Goal: Task Accomplishment & Management: Manage account settings

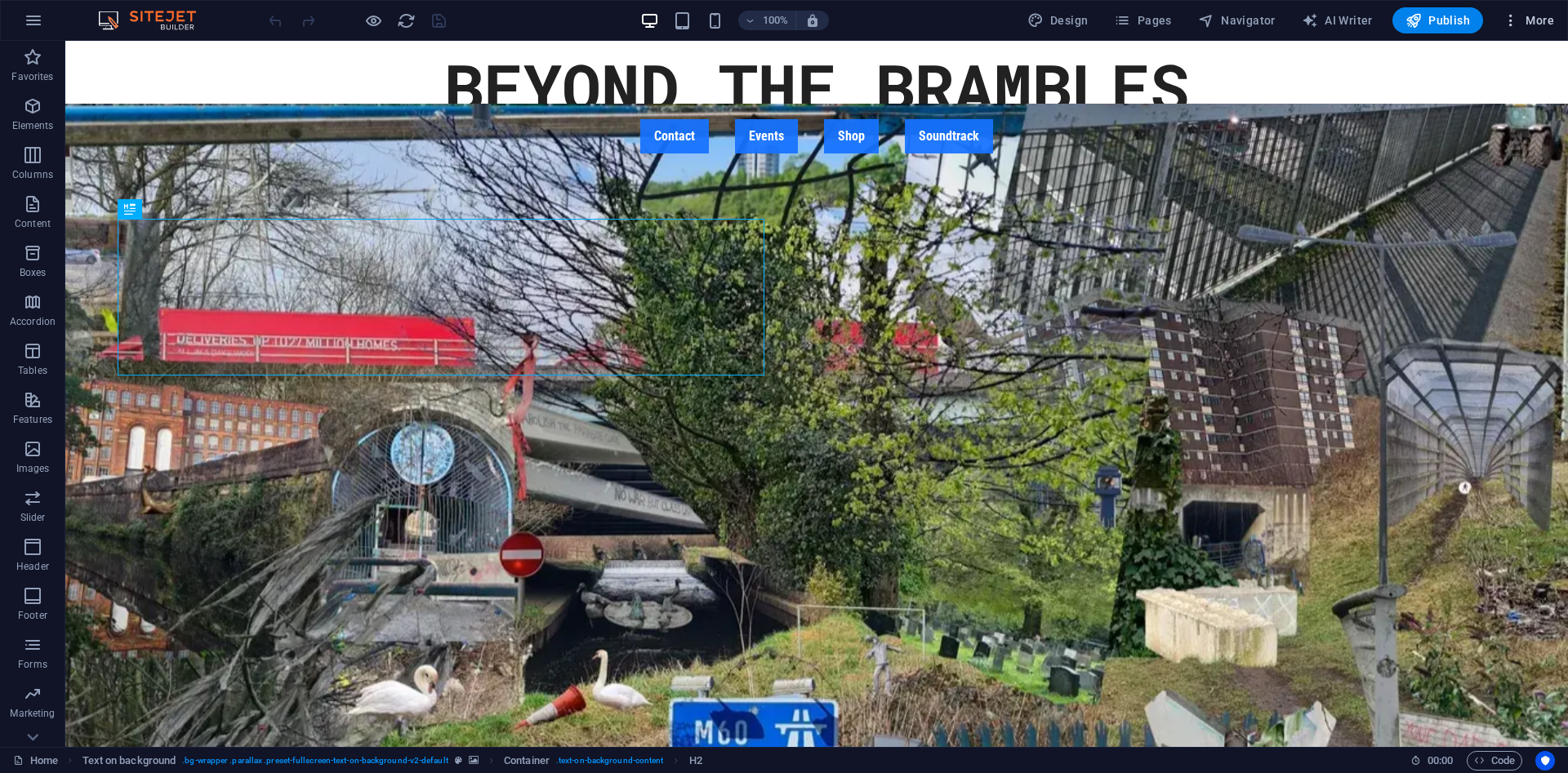
click at [1511, 14] on icon "button" at bounding box center [1511, 20] width 16 height 16
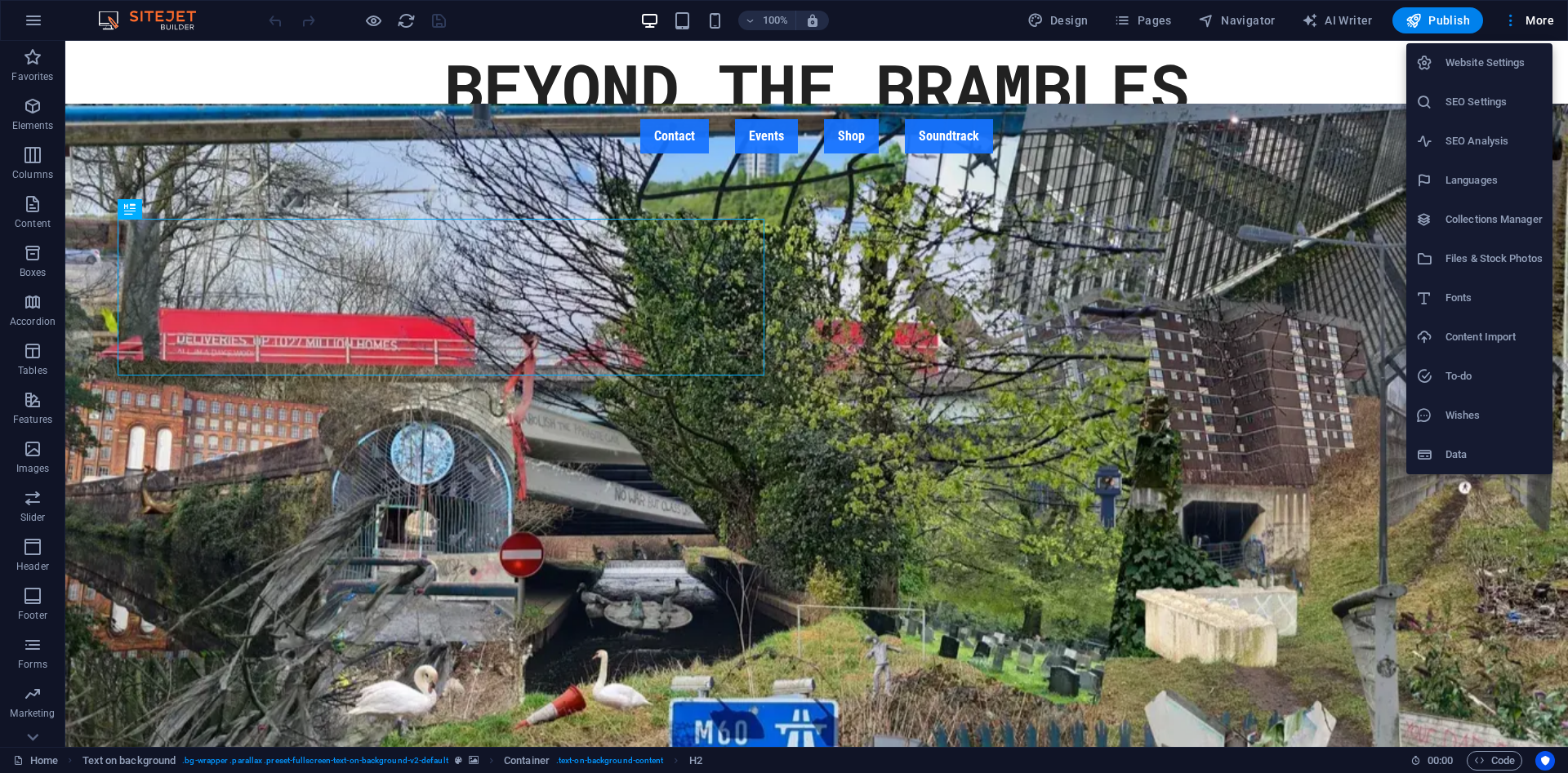
click at [1482, 56] on h6 "Website Settings" at bounding box center [1493, 62] width 97 height 20
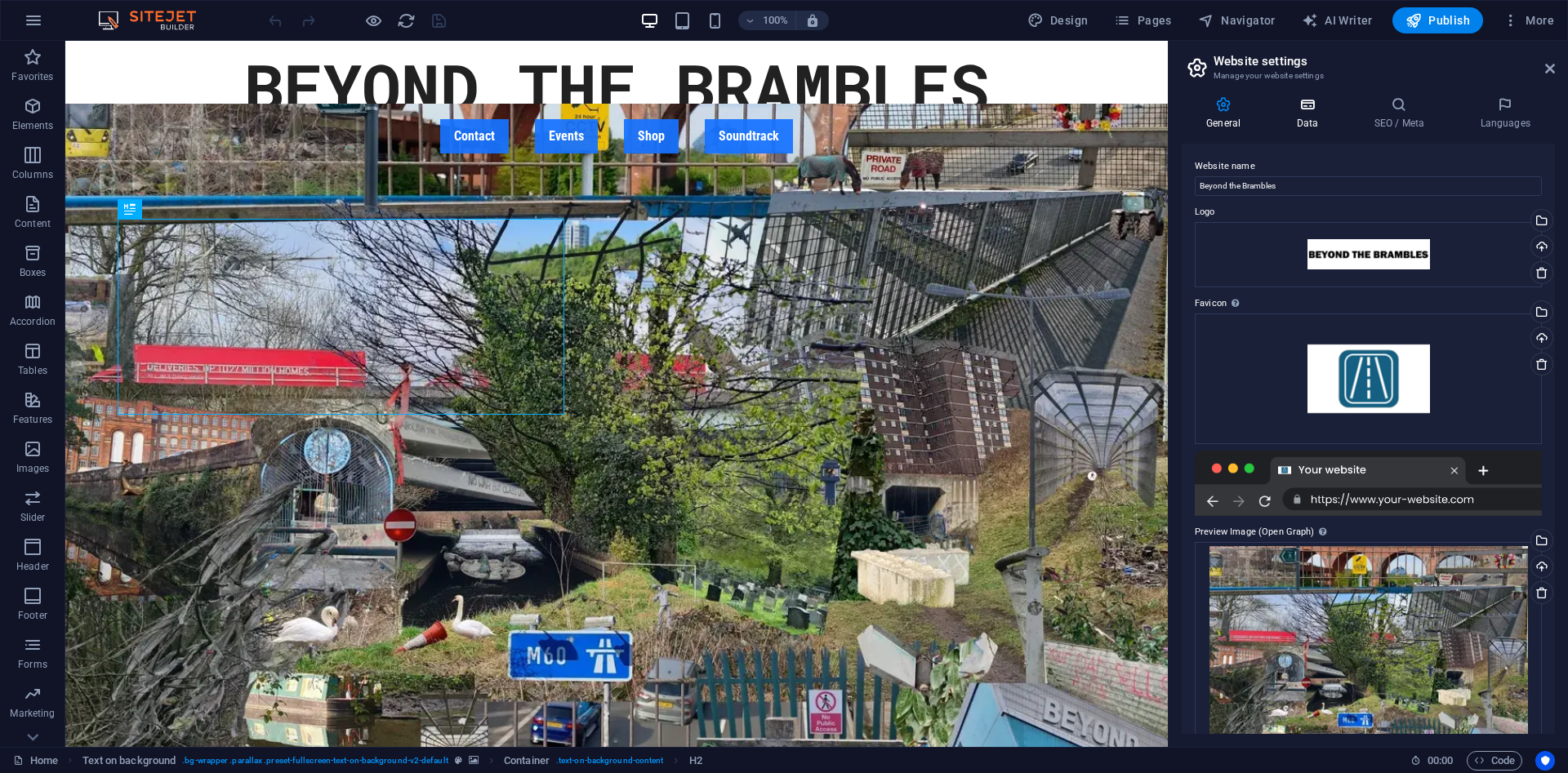
click at [1297, 100] on icon at bounding box center [1307, 104] width 71 height 16
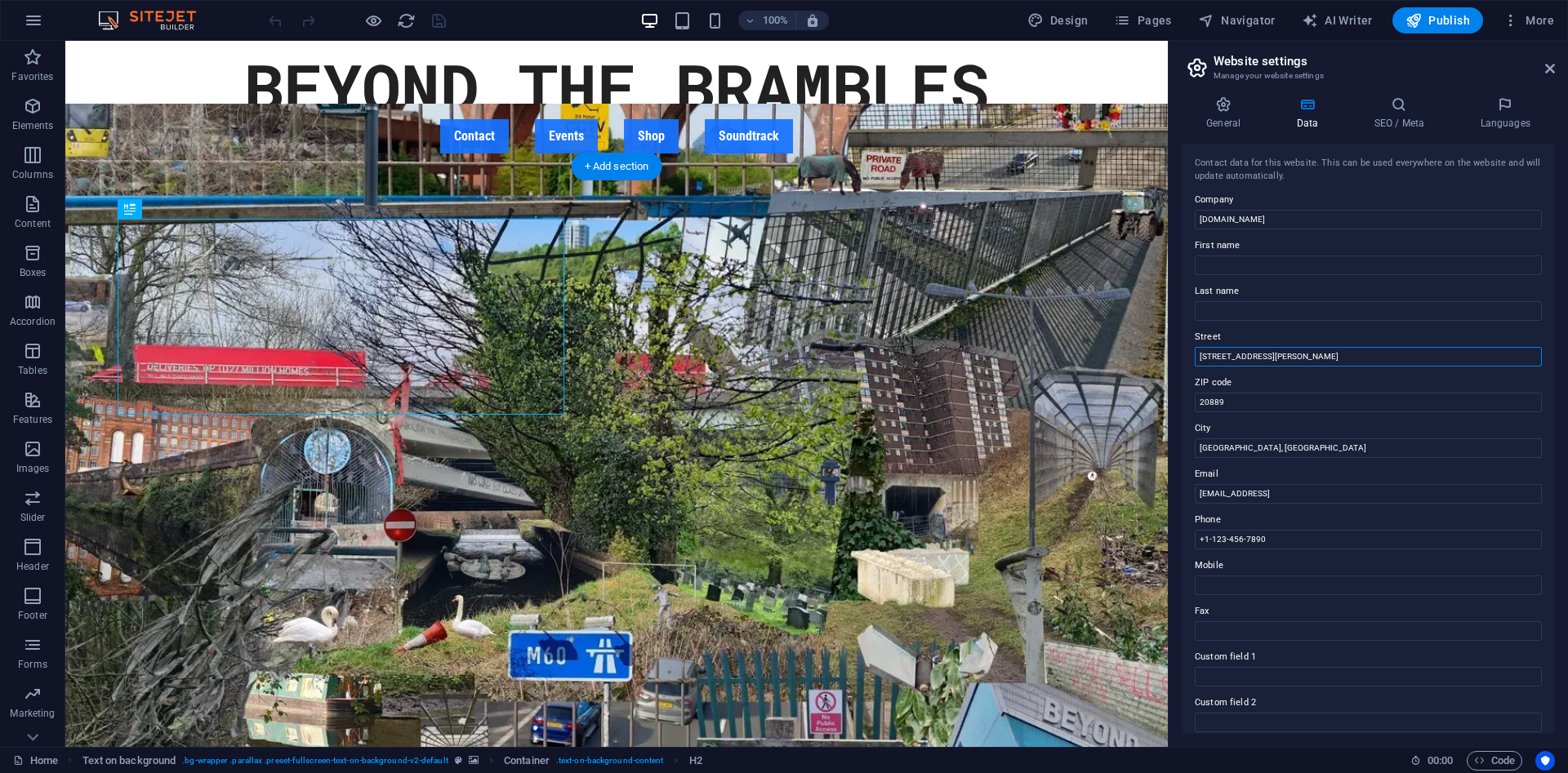
drag, startPoint x: 1392, startPoint y: 394, endPoint x: 1121, endPoint y: 338, distance: 276.7
drag, startPoint x: 1367, startPoint y: 354, endPoint x: 1172, endPoint y: 340, distance: 195.5
click at [1195, 347] on input "[STREET_ADDRESS][PERSON_NAME]" at bounding box center [1368, 356] width 347 height 20
drag, startPoint x: 1265, startPoint y: 402, endPoint x: 1171, endPoint y: 395, distance: 94.3
click at [1195, 395] on input "20889" at bounding box center [1368, 402] width 347 height 20
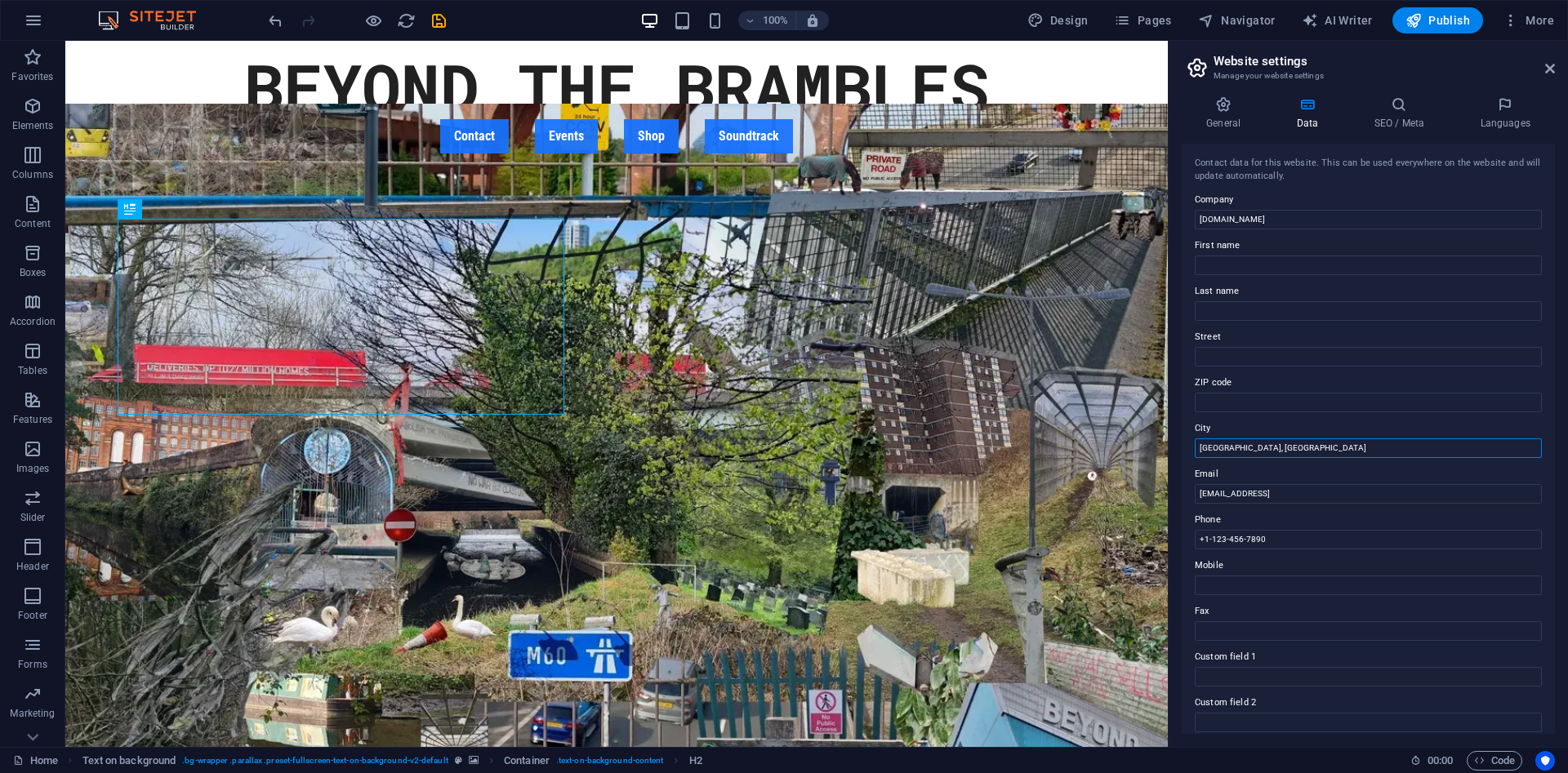
drag, startPoint x: 1311, startPoint y: 448, endPoint x: 1172, endPoint y: 448, distance: 139.0
click at [1195, 448] on input "[GEOGRAPHIC_DATA], [GEOGRAPHIC_DATA]" at bounding box center [1368, 448] width 347 height 20
type input "[GEOGRAPHIC_DATA]"
drag, startPoint x: 1410, startPoint y: 502, endPoint x: 1140, endPoint y: 502, distance: 270.0
click at [1182, 502] on div "Contact data for this website. This can be used everywhere on the website and w…" at bounding box center [1368, 439] width 373 height 591
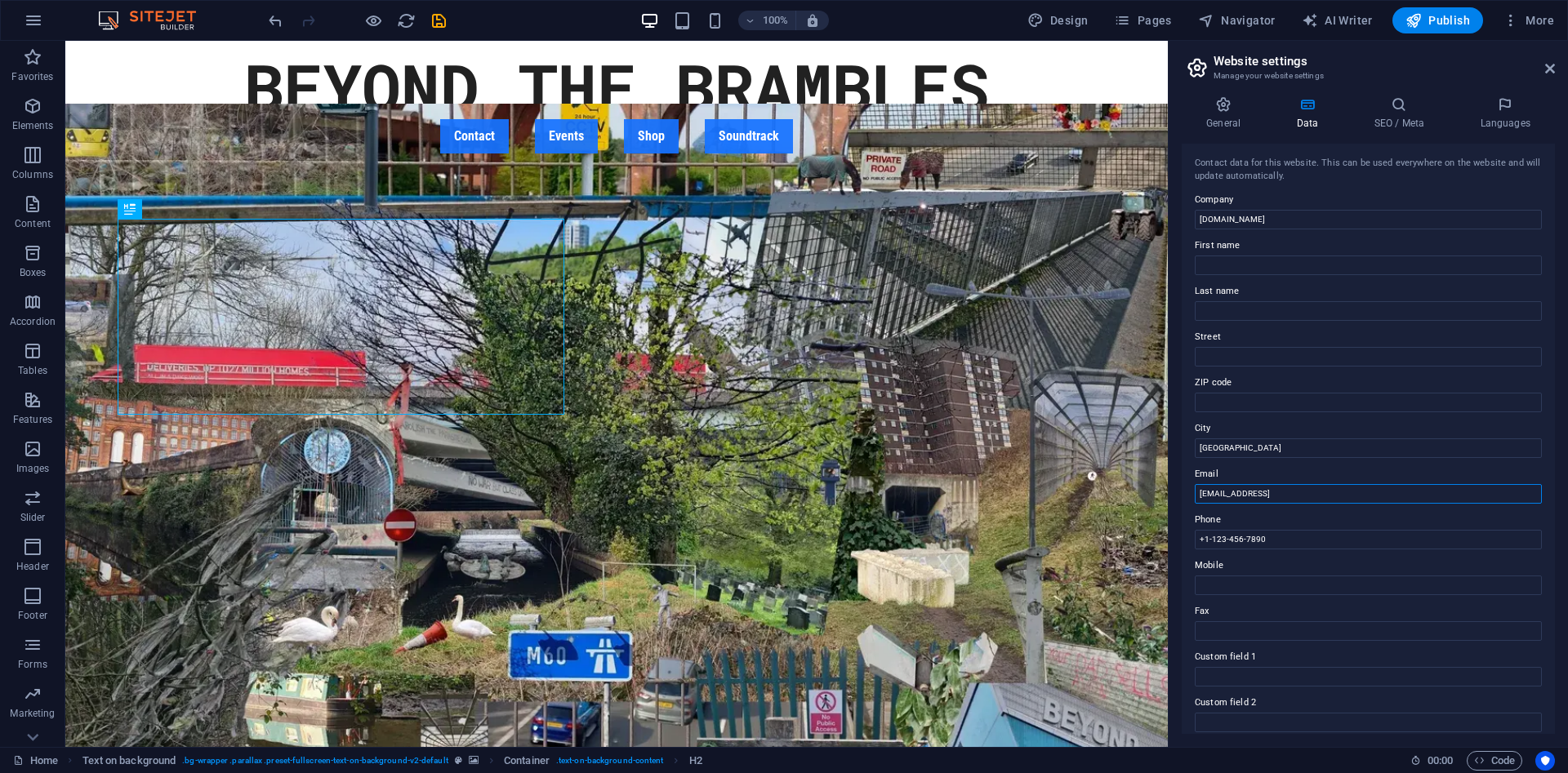
drag, startPoint x: 1438, startPoint y: 502, endPoint x: 1146, endPoint y: 494, distance: 292.1
click at [1195, 494] on input "[EMAIL_ADDRESS]" at bounding box center [1368, 494] width 347 height 20
drag, startPoint x: 1305, startPoint y: 541, endPoint x: 1173, endPoint y: 538, distance: 132.0
click at [1195, 538] on input "+1-123-456-7890" at bounding box center [1368, 539] width 347 height 20
click at [1403, 111] on icon at bounding box center [1399, 104] width 99 height 16
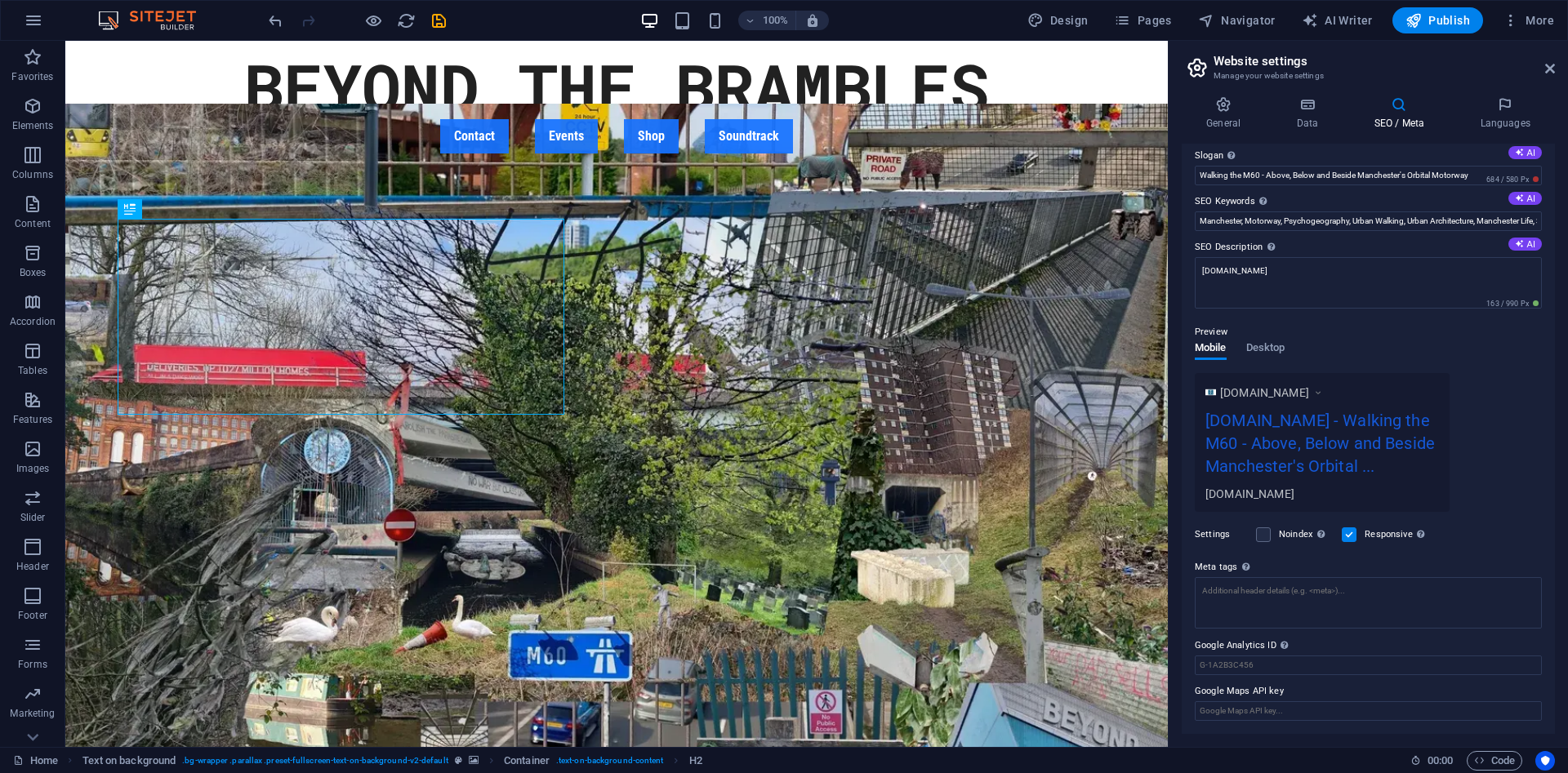
scroll to position [6, 0]
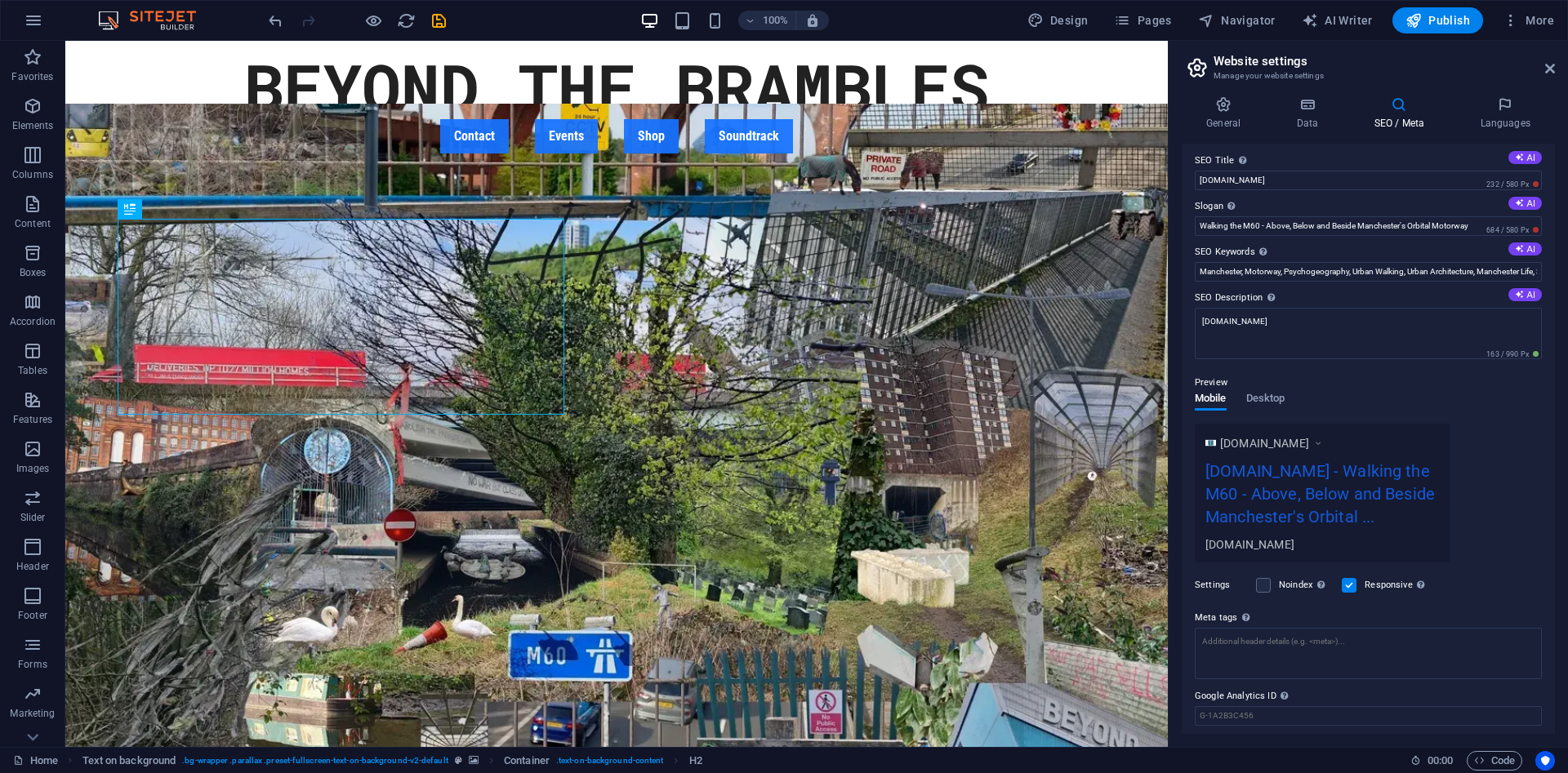
click at [1524, 302] on label "SEO Description Describe the contents of your website - this is crucial for sea…" at bounding box center [1368, 298] width 347 height 20
click at [1524, 308] on textarea "[DOMAIN_NAME]" at bounding box center [1368, 334] width 347 height 51
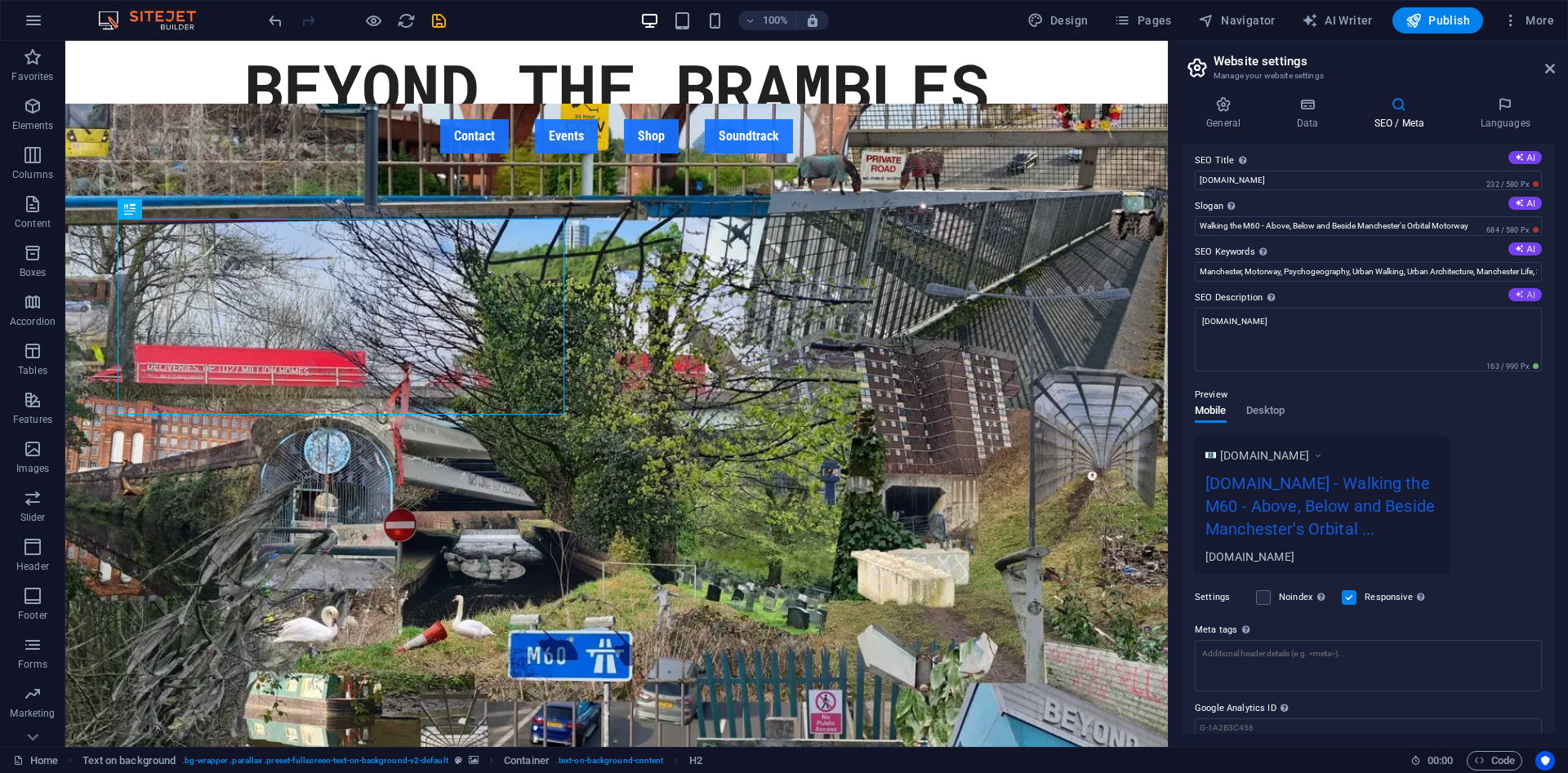
click at [1526, 297] on button "AI" at bounding box center [1524, 294] width 33 height 13
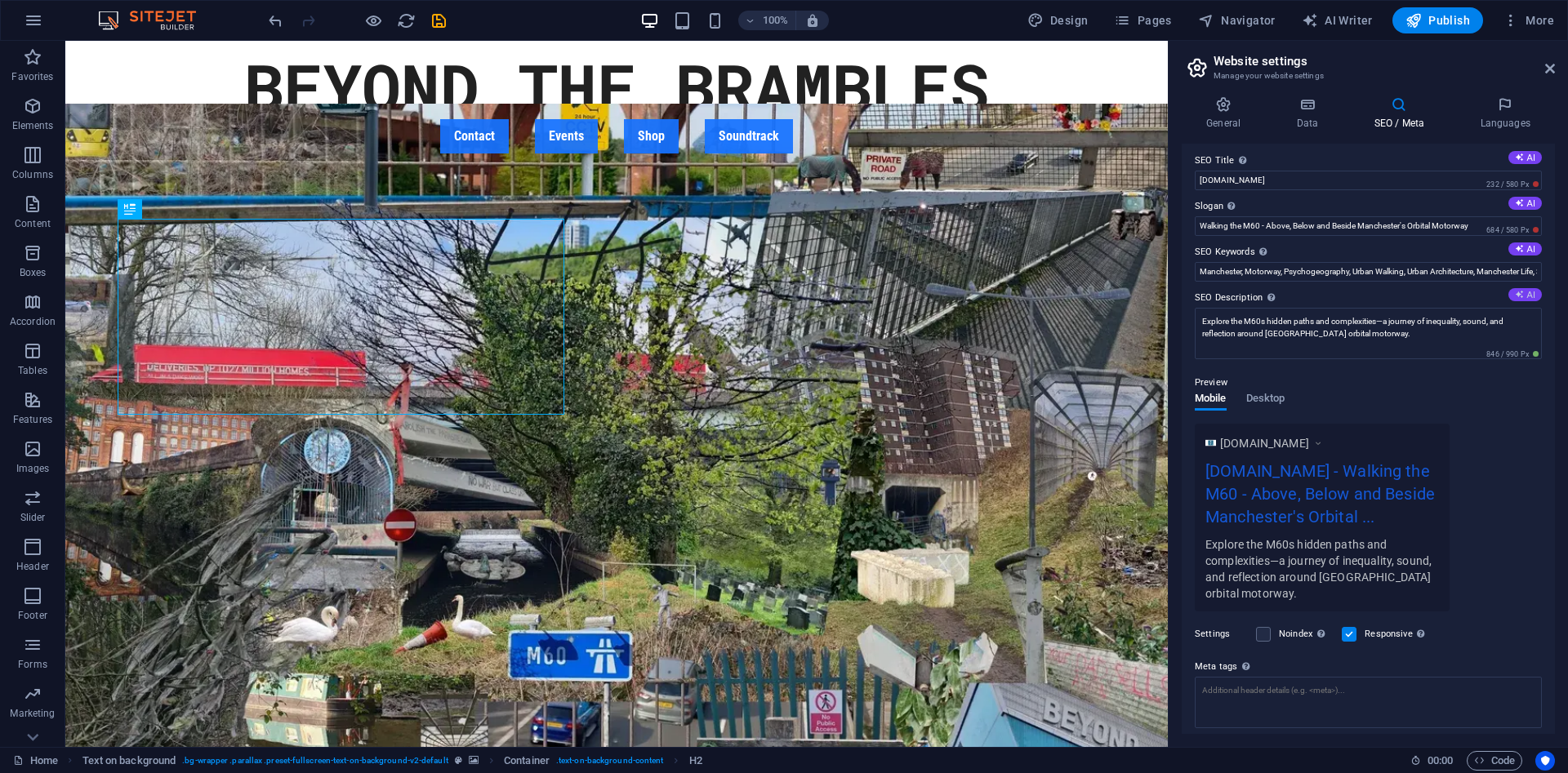
click at [1528, 299] on button "AI" at bounding box center [1524, 294] width 33 height 13
click at [1279, 331] on textarea "Explore Manchesters M60 motorway through immersive walks and original music, re…" at bounding box center [1368, 334] width 347 height 51
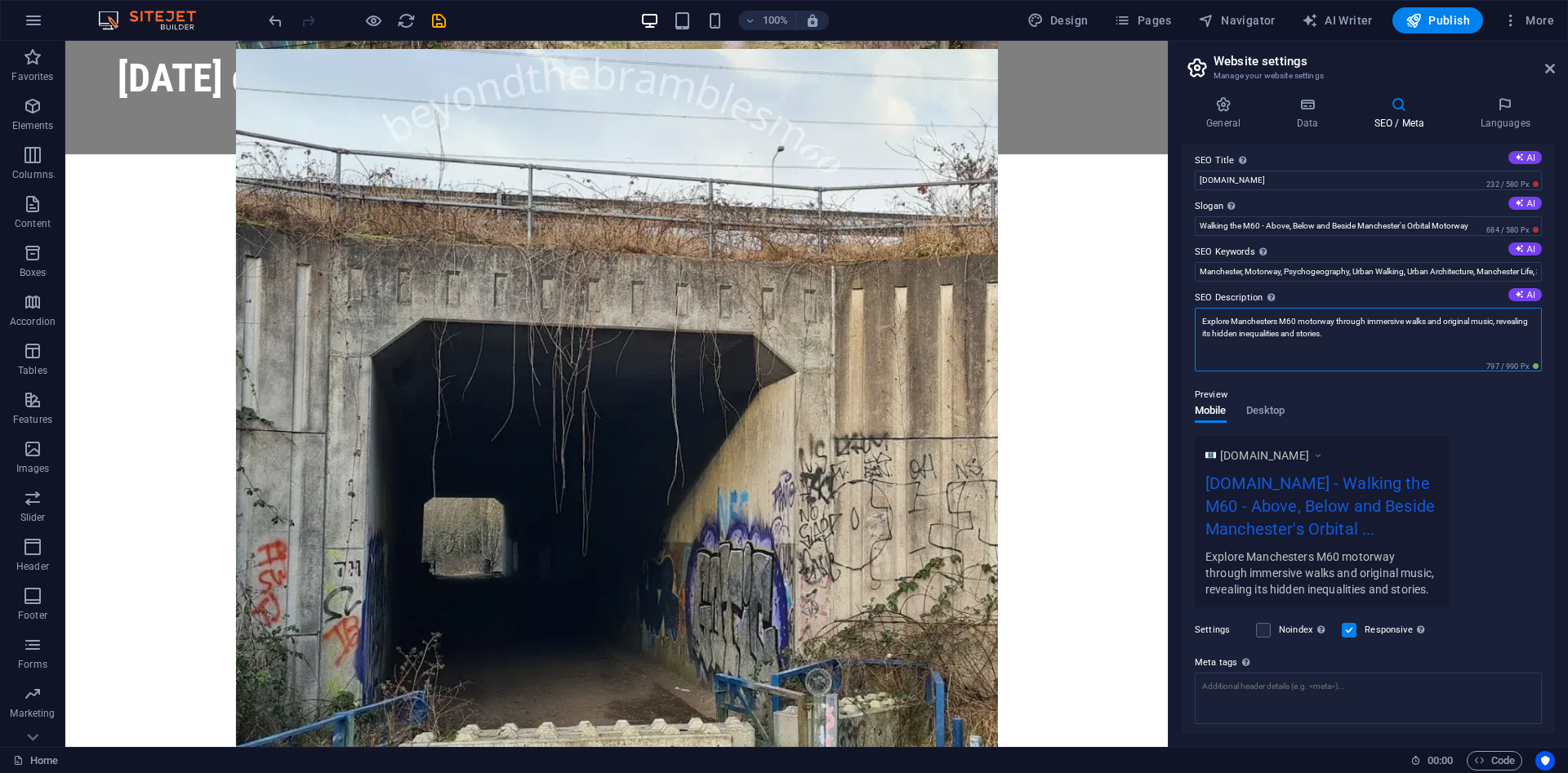
scroll to position [9327, 0]
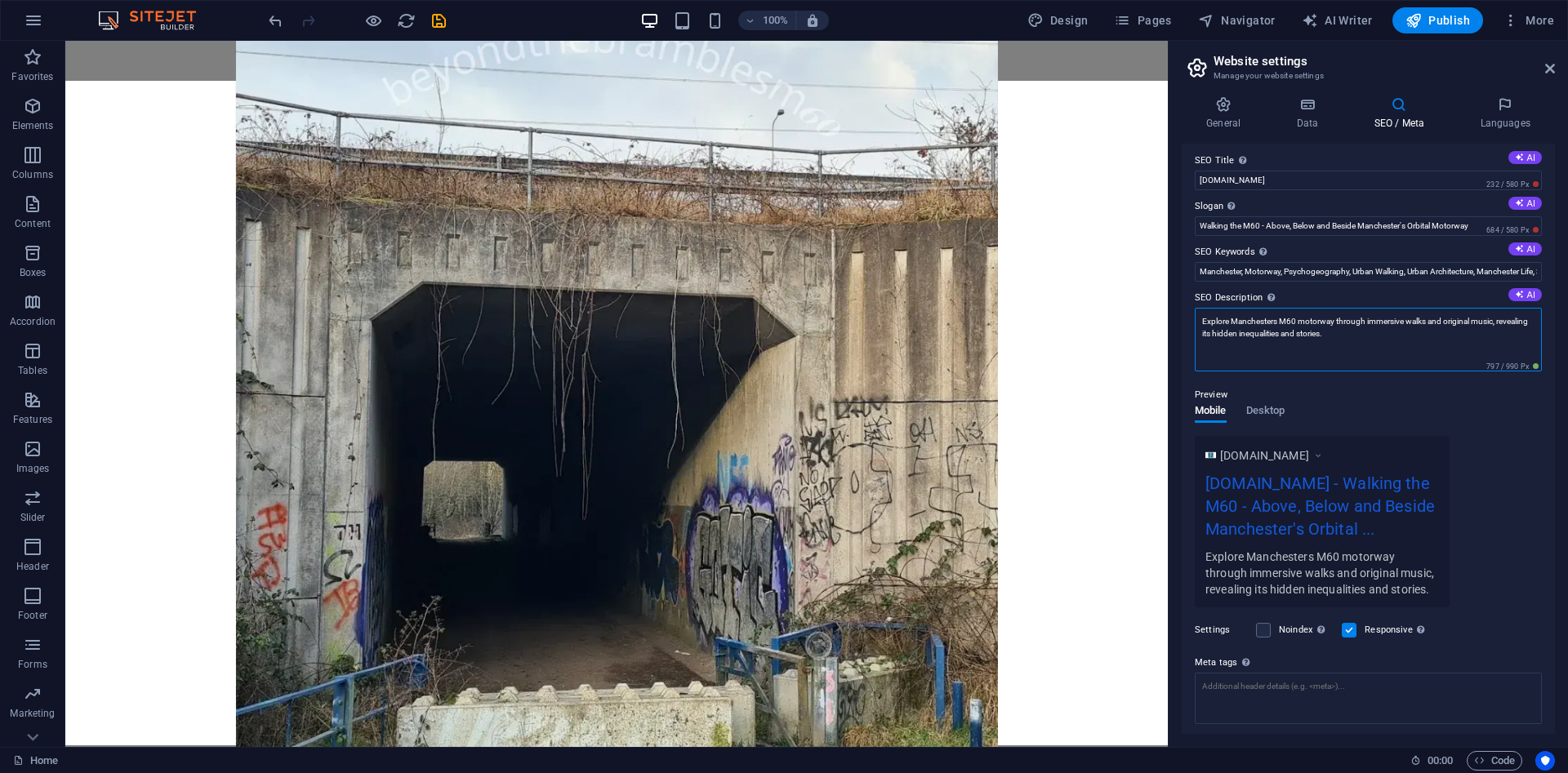
click at [1341, 333] on textarea "Explore Manchesters M60 motorway through immersive walks and original music, re…" at bounding box center [1368, 340] width 347 height 63
drag, startPoint x: 1237, startPoint y: 333, endPoint x: 1282, endPoint y: 334, distance: 45.0
click at [1282, 334] on textarea "Explore Manchesters M60 motorway through immersive walks and original music, re…" at bounding box center [1368, 340] width 347 height 63
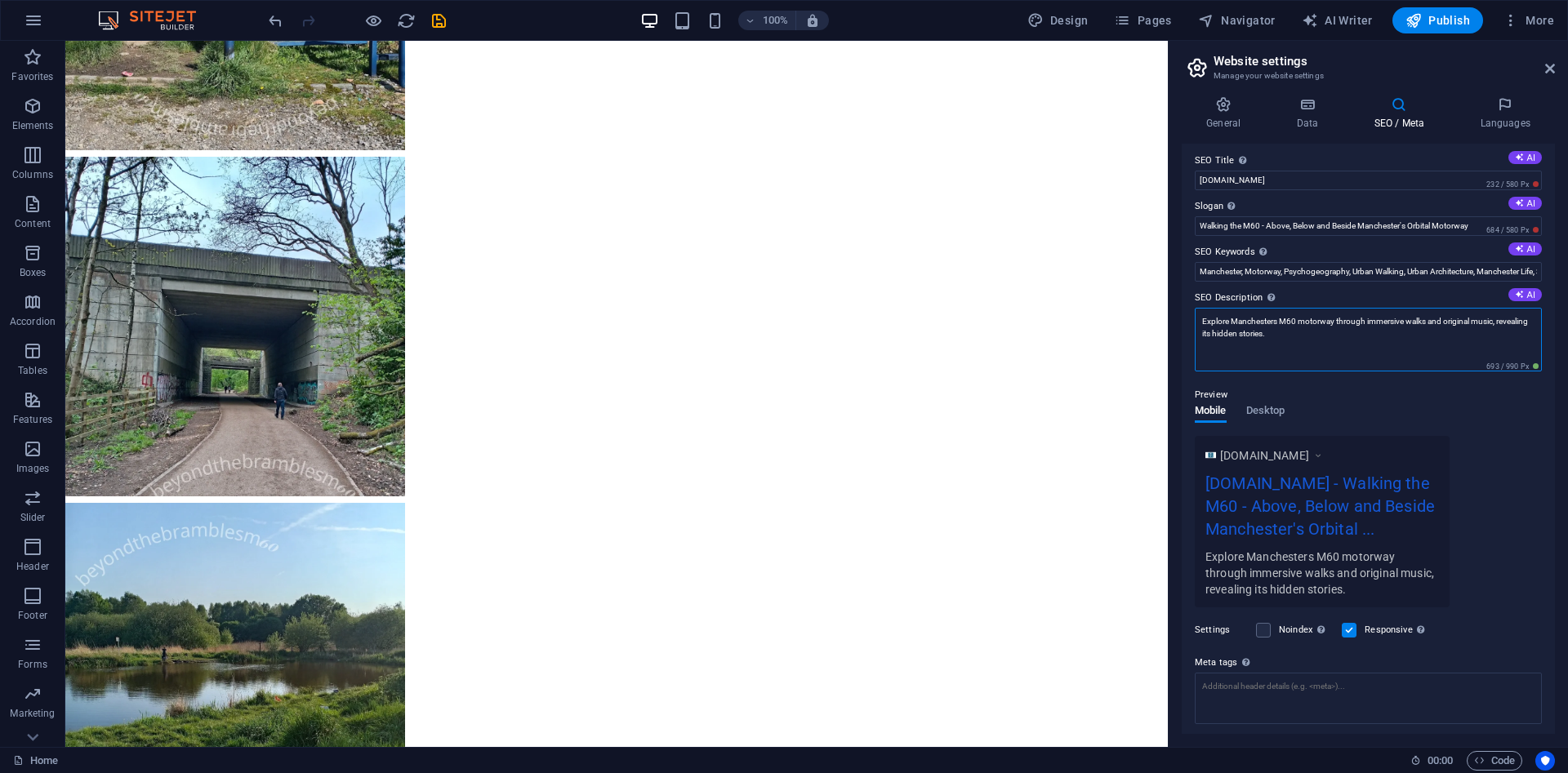
scroll to position [11241, 0]
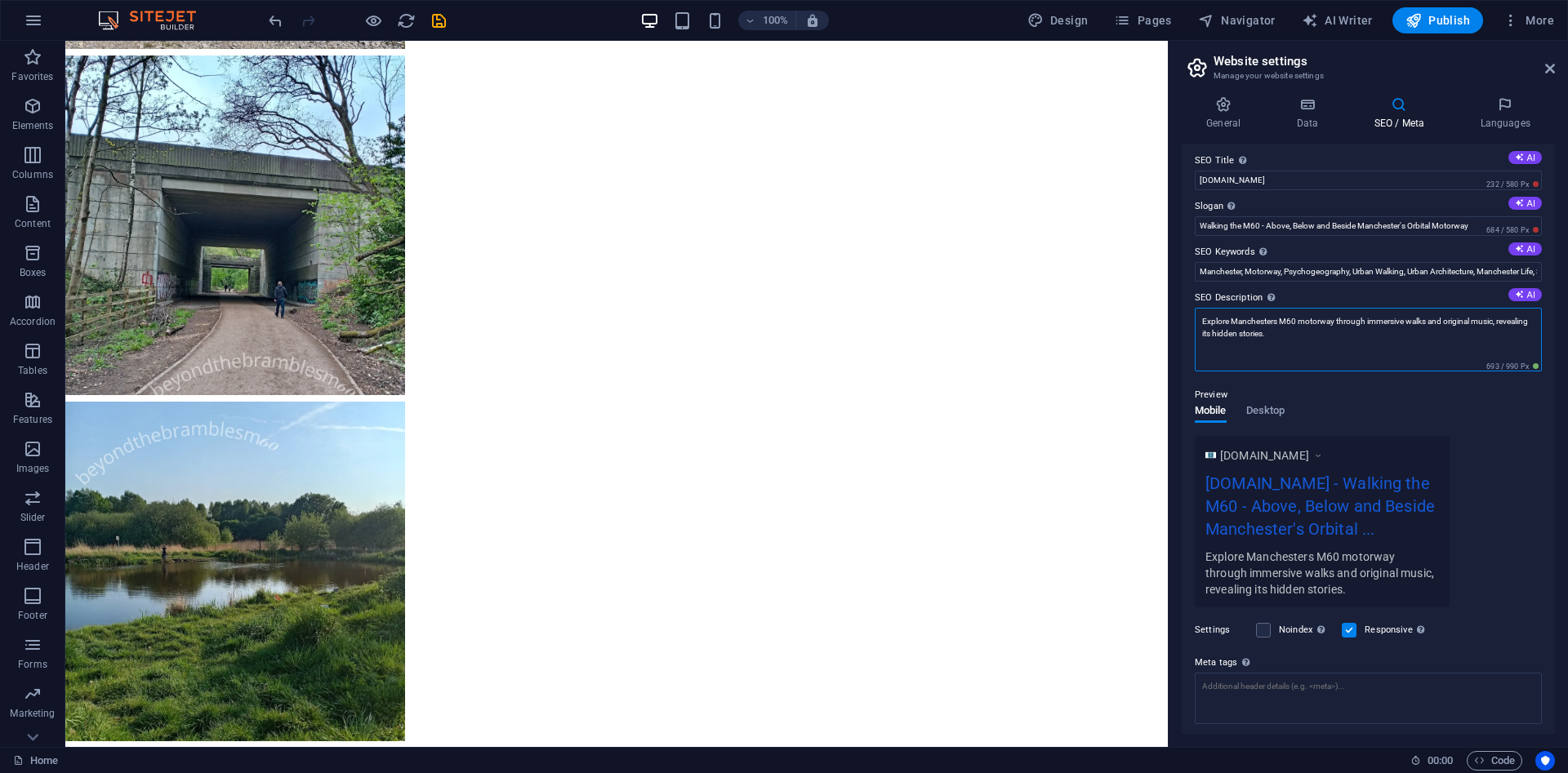
drag, startPoint x: 1406, startPoint y: 320, endPoint x: 1369, endPoint y: 320, distance: 37.0
click at [1369, 320] on textarea "Explore Manchesters M60 motorway through immersive walks and original music, re…" at bounding box center [1368, 340] width 347 height 63
drag, startPoint x: 1228, startPoint y: 322, endPoint x: 1317, endPoint y: 332, distance: 89.6
click at [1227, 322] on textarea "Explore Manchesters M60 motorway through immersive walks and original music, re…" at bounding box center [1368, 340] width 347 height 63
drag, startPoint x: 1376, startPoint y: 320, endPoint x: 1507, endPoint y: 325, distance: 131.1
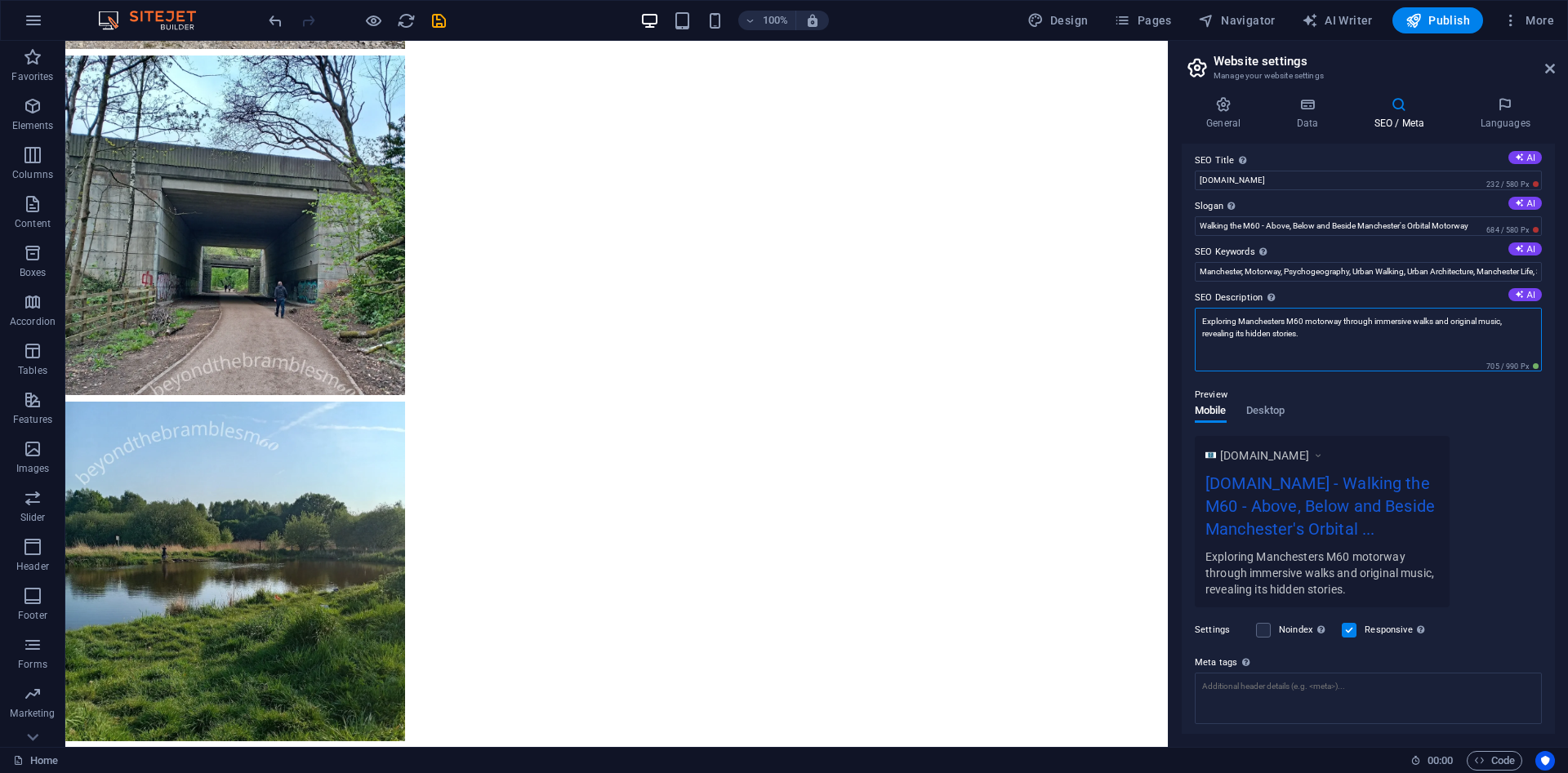
click at [1507, 325] on textarea "Exploring Manchesters M60 motorway through immersive walks and original music, …" at bounding box center [1368, 340] width 347 height 63
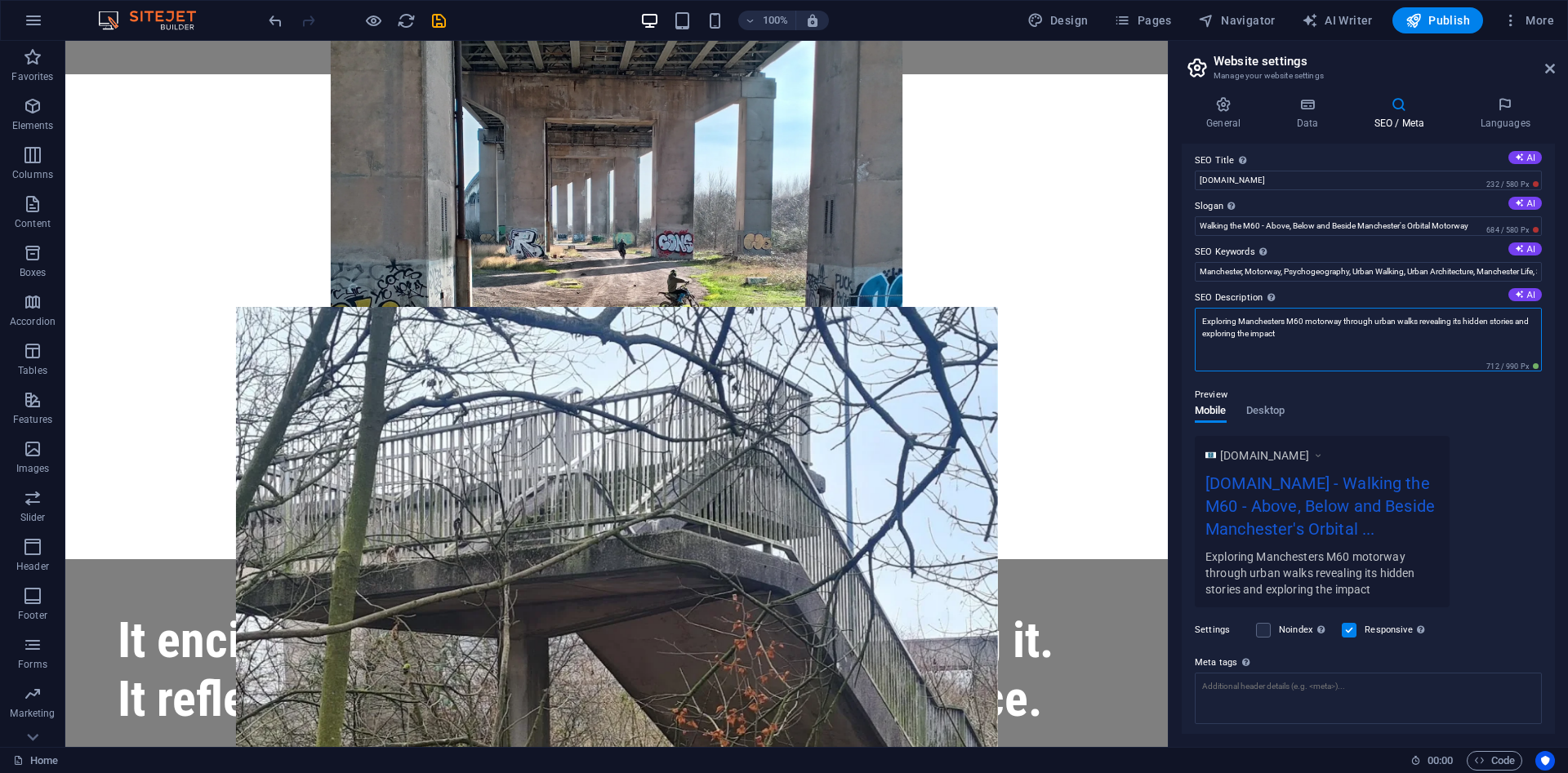
scroll to position [1832, 0]
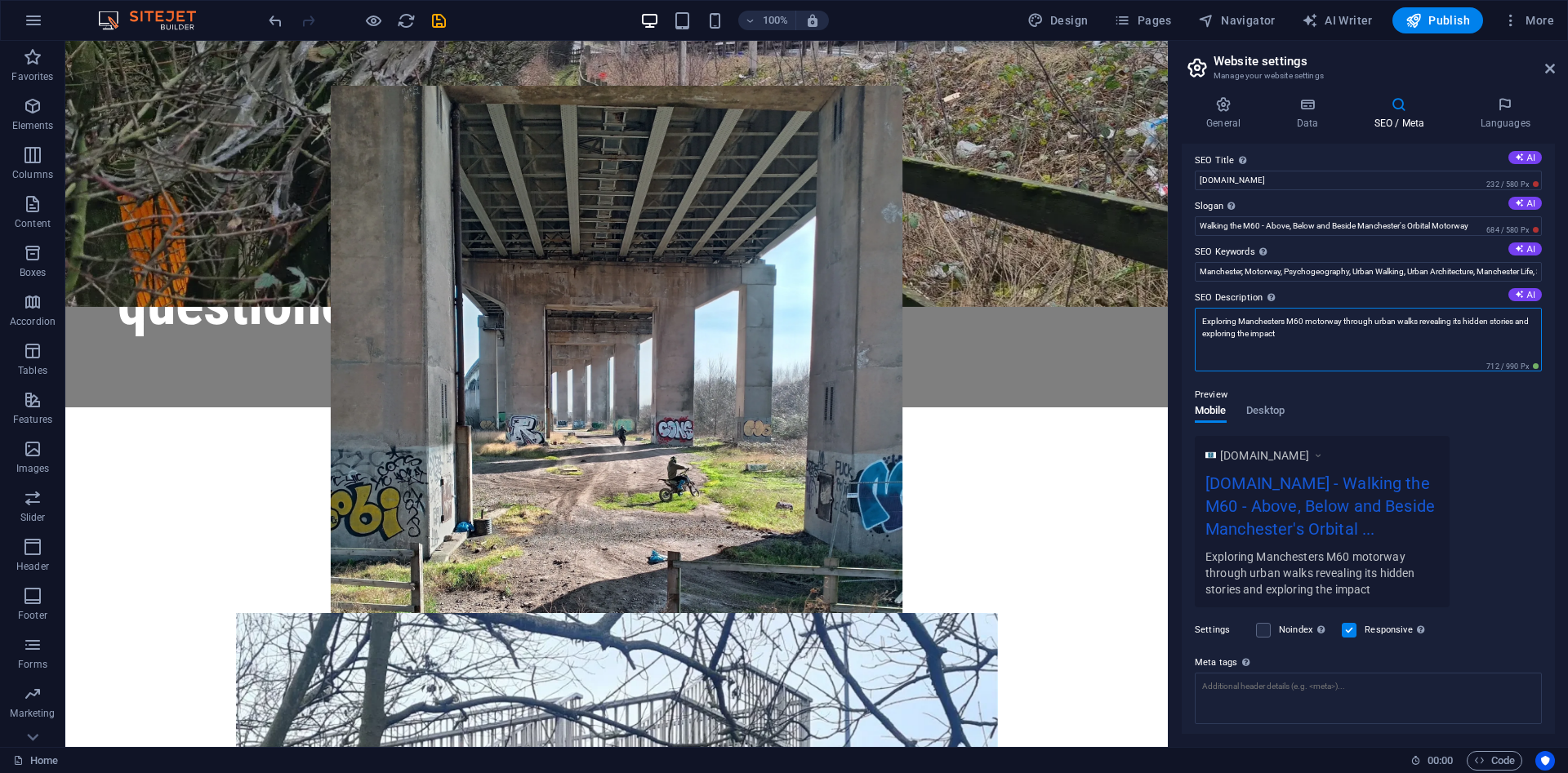
click at [1307, 338] on textarea "Exploring Manchesters M60 motorway through urban walks revealing its hidden sto…" at bounding box center [1368, 340] width 347 height 63
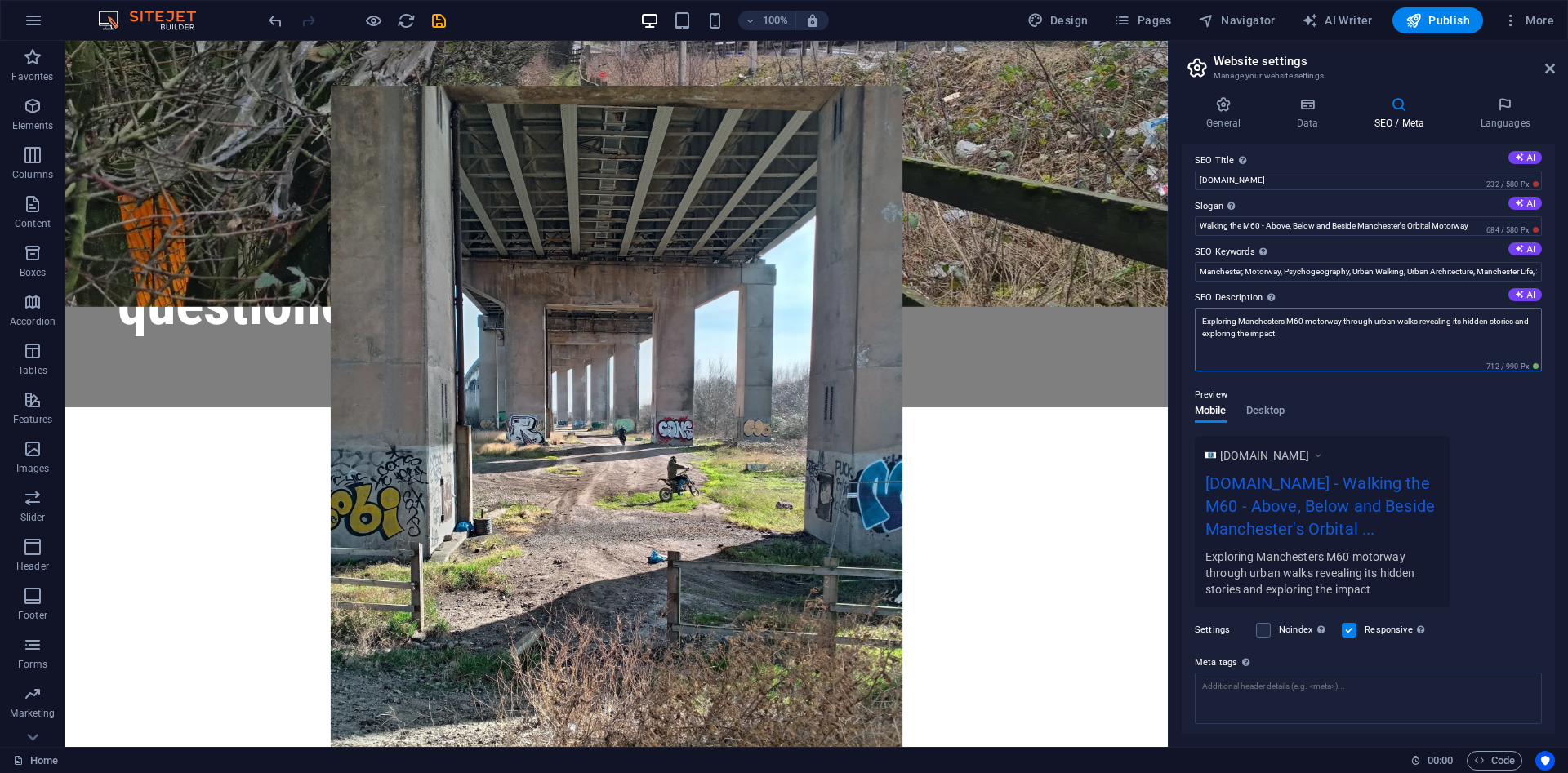
scroll to position [1249, 0]
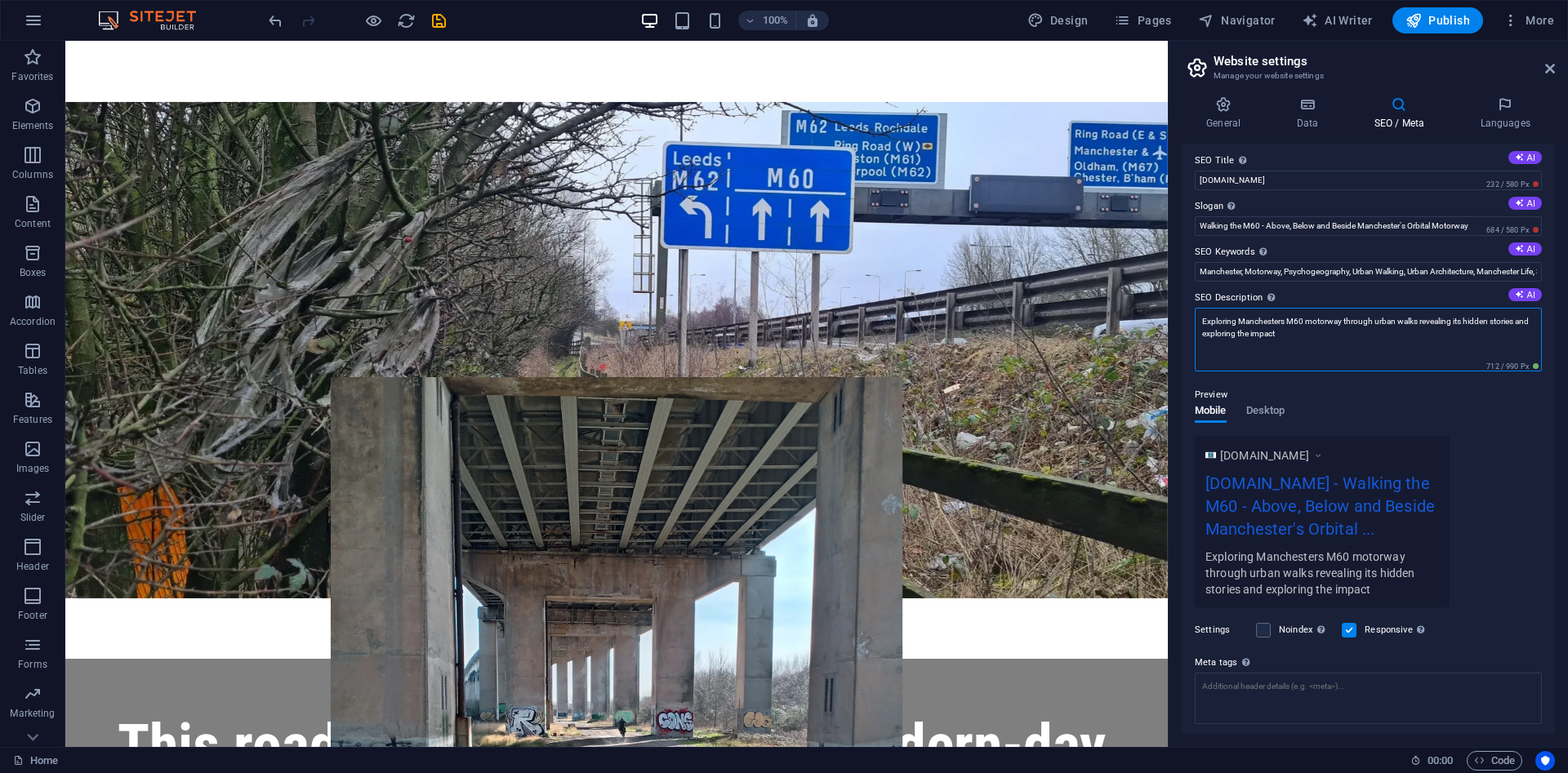
drag, startPoint x: 1291, startPoint y: 338, endPoint x: 1378, endPoint y: 371, distance: 93.0
click at [1241, 330] on textarea "Exploring Manchesters M60 motorway through urban walks revealing its hidden sto…" at bounding box center [1368, 340] width 347 height 63
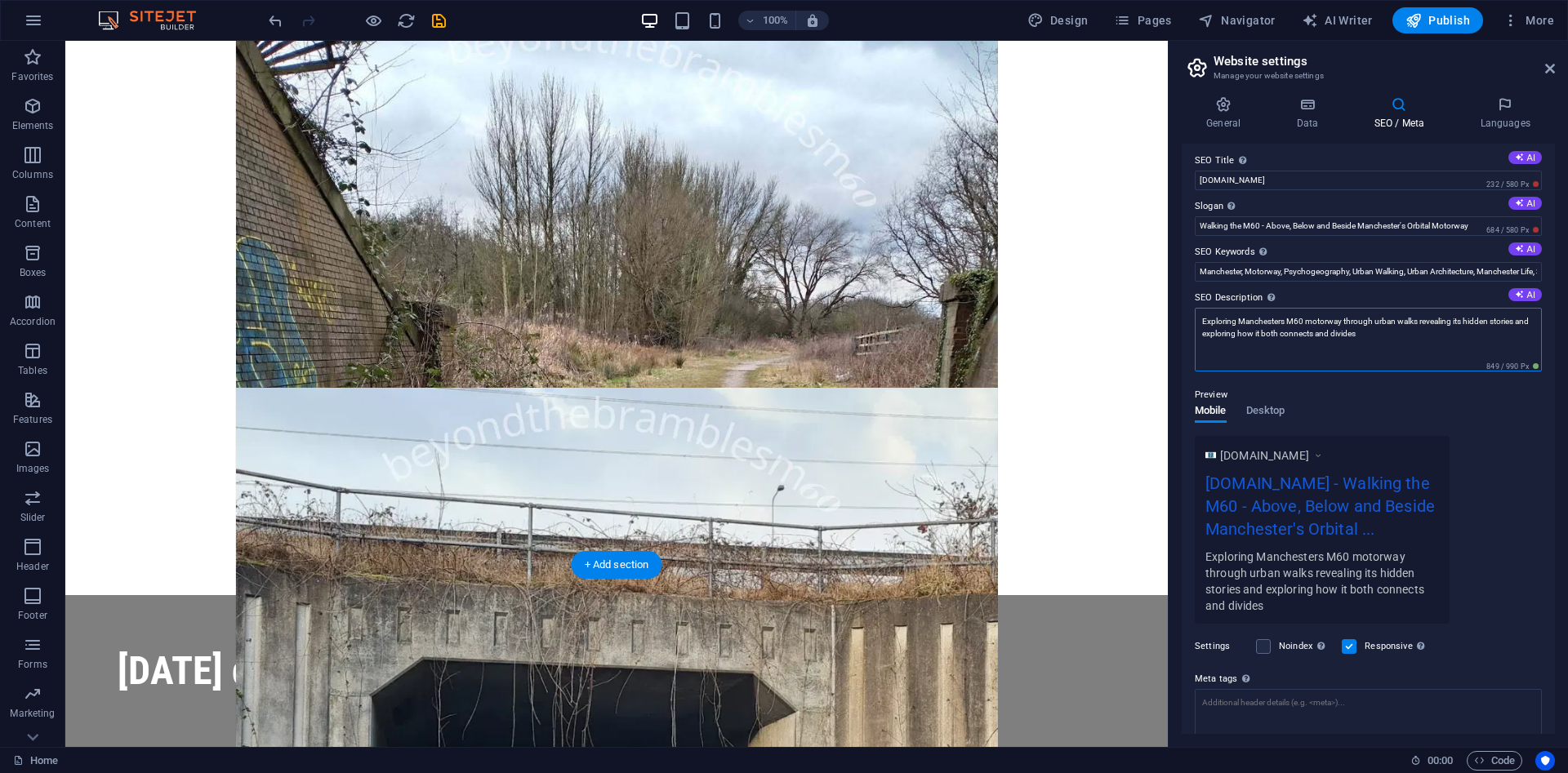
scroll to position [9077, 0]
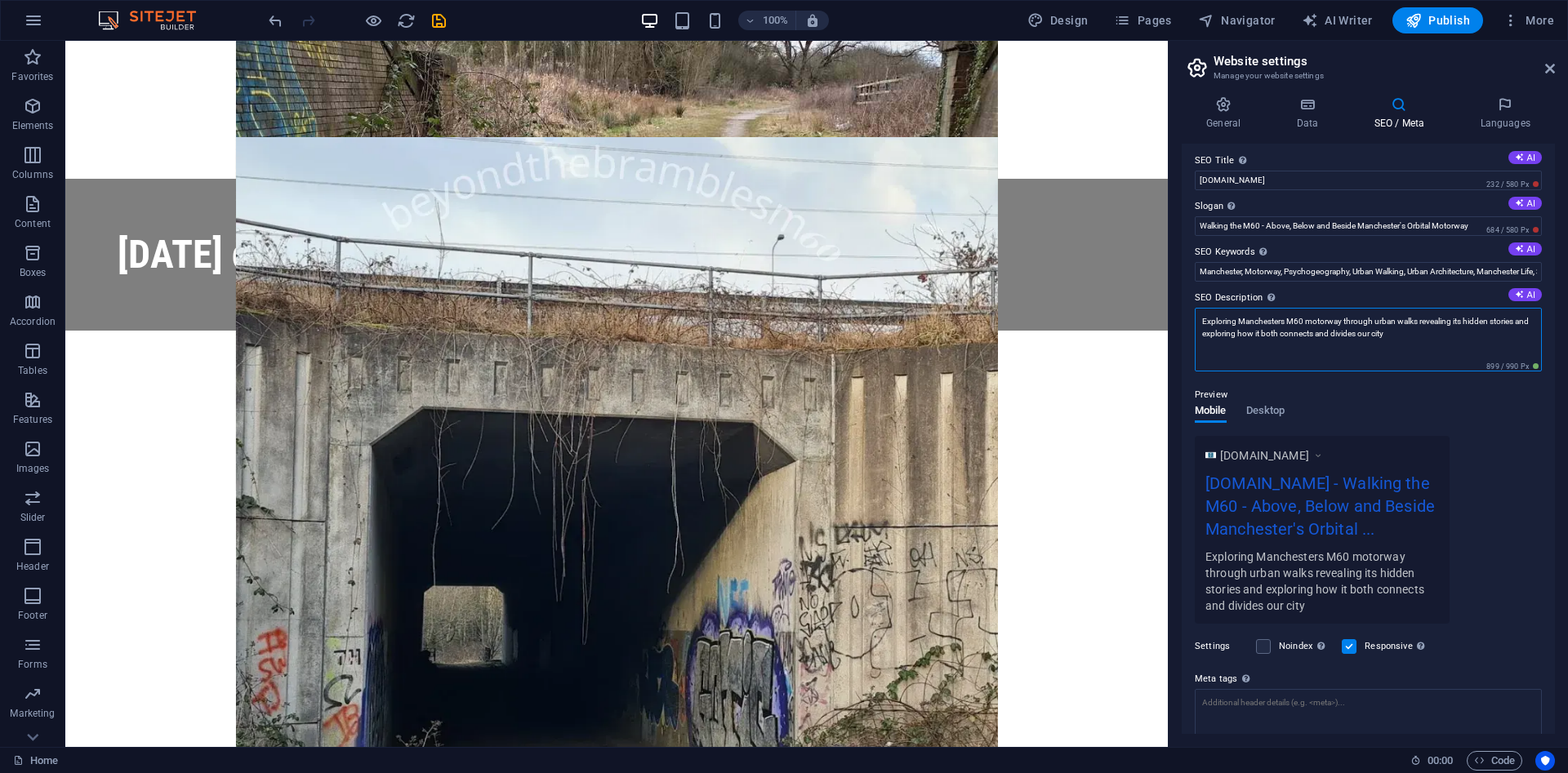
drag, startPoint x: 1407, startPoint y: 336, endPoint x: 1359, endPoint y: 336, distance: 48.0
click at [1359, 336] on textarea "Exploring Manchesters M60 motorway through urban walks revealing its hidden sto…" at bounding box center [1368, 340] width 347 height 63
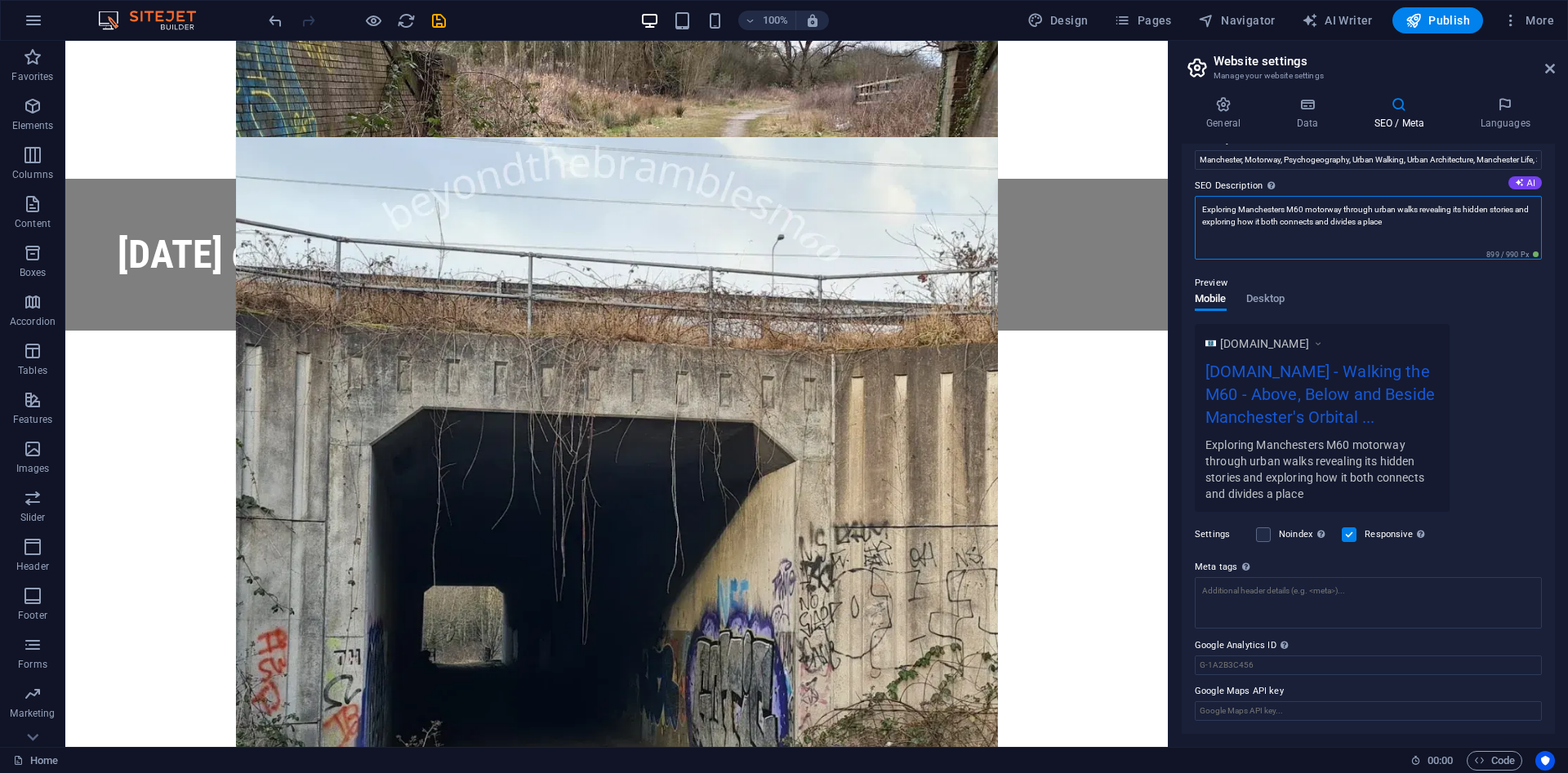
scroll to position [0, 0]
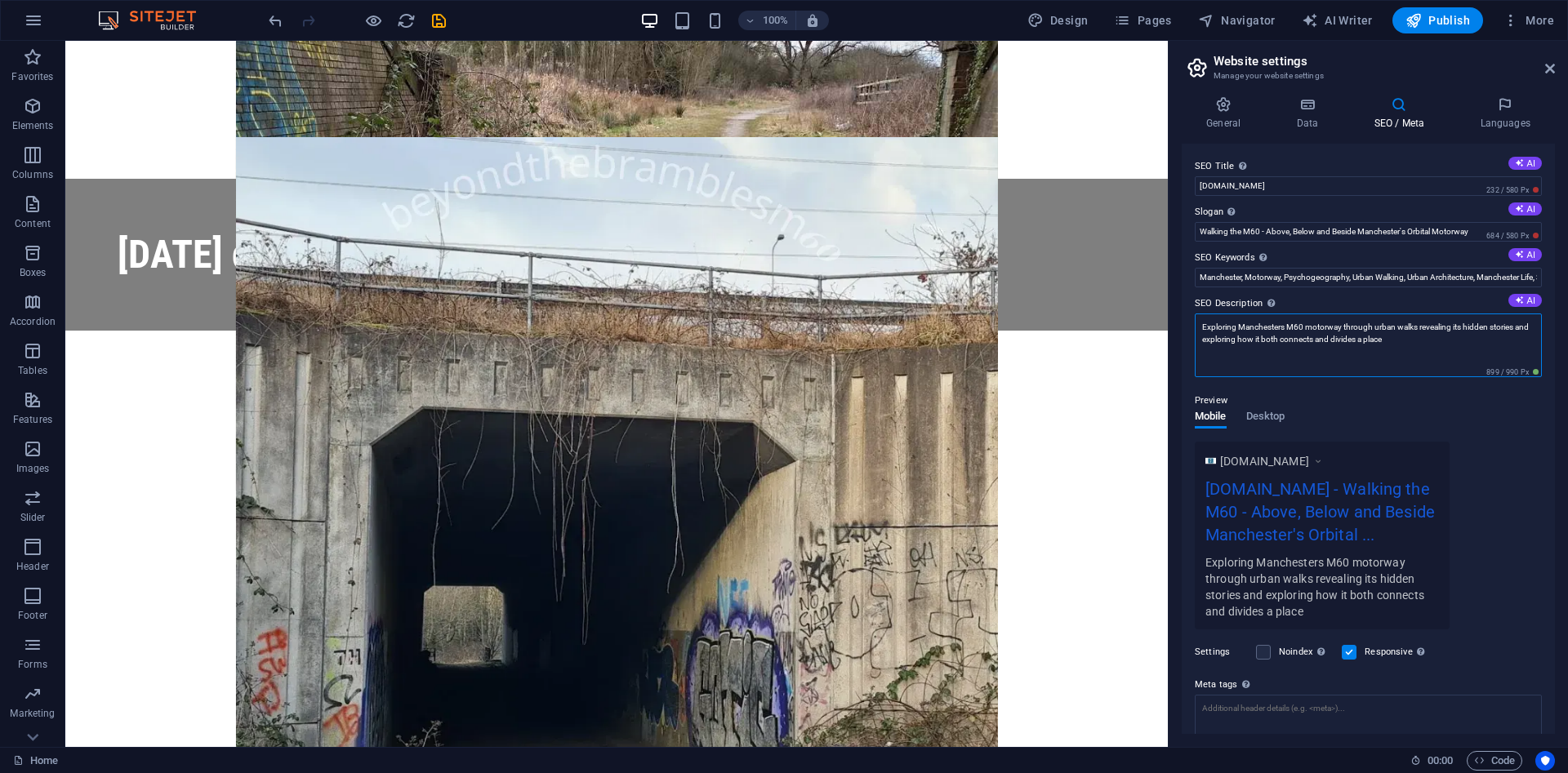
type textarea "Exploring Manchesters M60 motorway through urban walks revealing its hidden sto…"
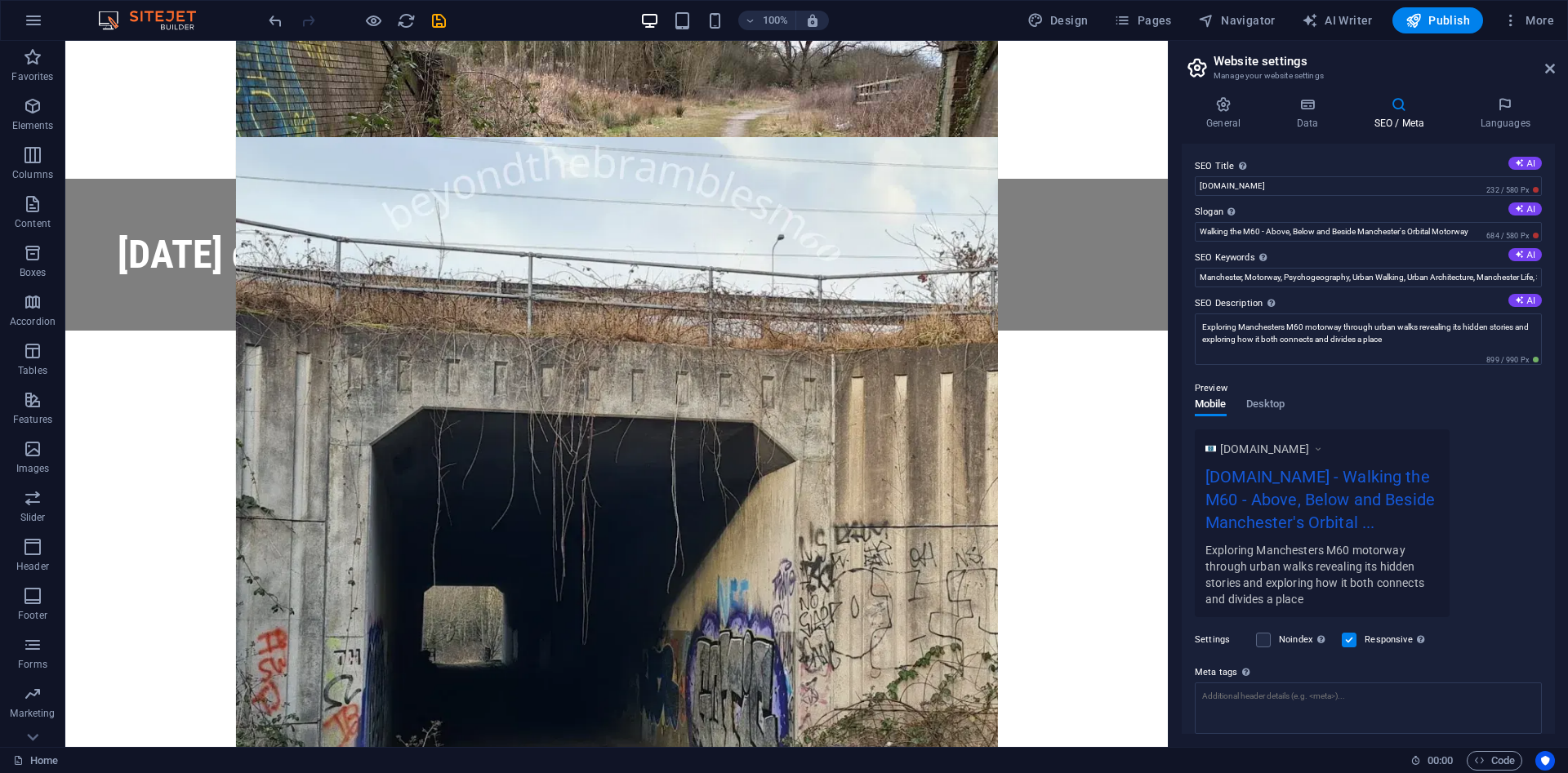
click at [1307, 170] on label "SEO Title The title of your website - make it something that stands out in sear…" at bounding box center [1368, 166] width 347 height 20
click at [1307, 176] on input "[DOMAIN_NAME]" at bounding box center [1368, 186] width 347 height 20
click at [1315, 184] on input "[DOMAIN_NAME]" at bounding box center [1368, 186] width 347 height 20
click at [1493, 110] on icon at bounding box center [1505, 104] width 99 height 16
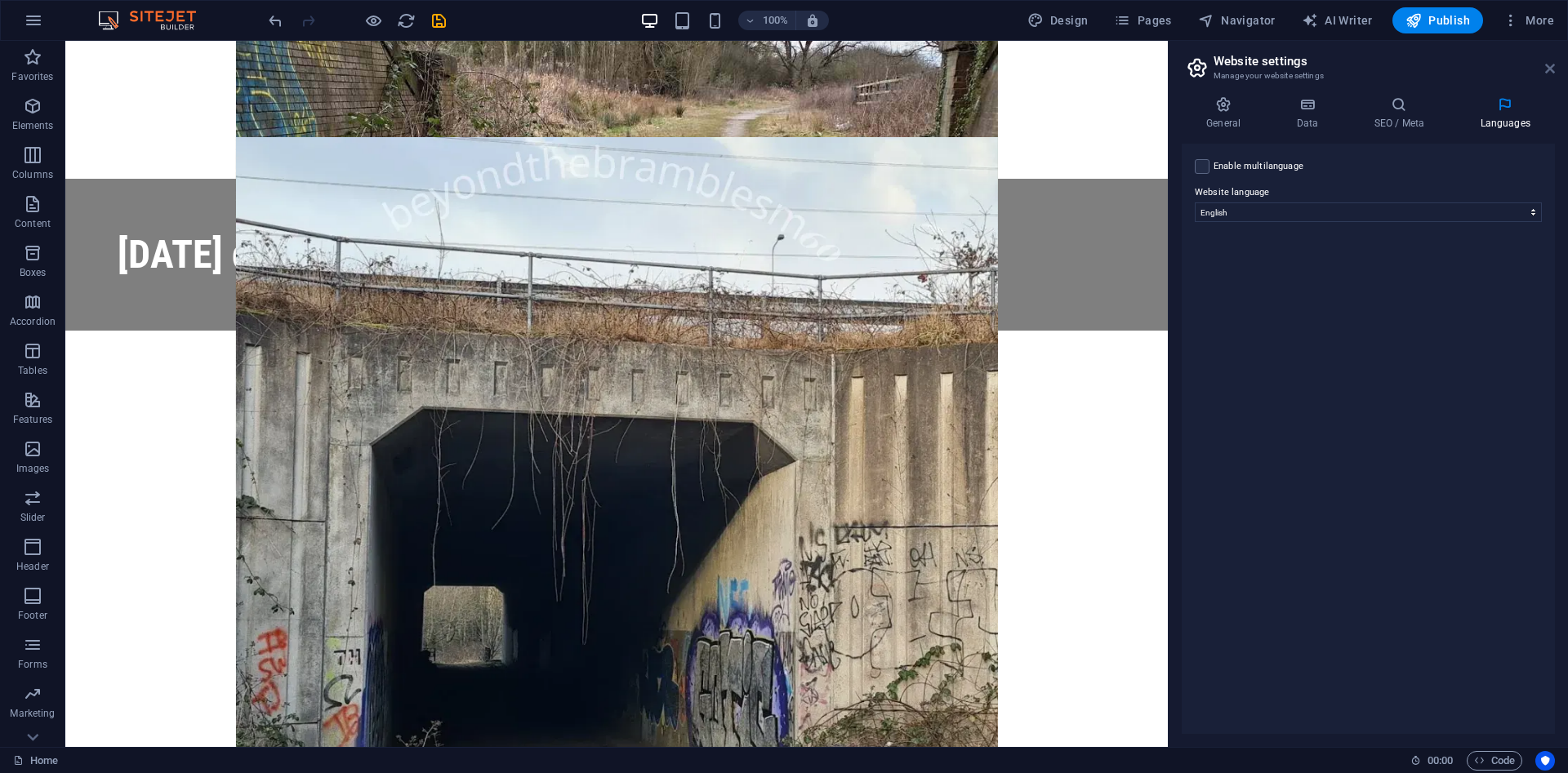
click at [1550, 66] on icon at bounding box center [1549, 68] width 9 height 13
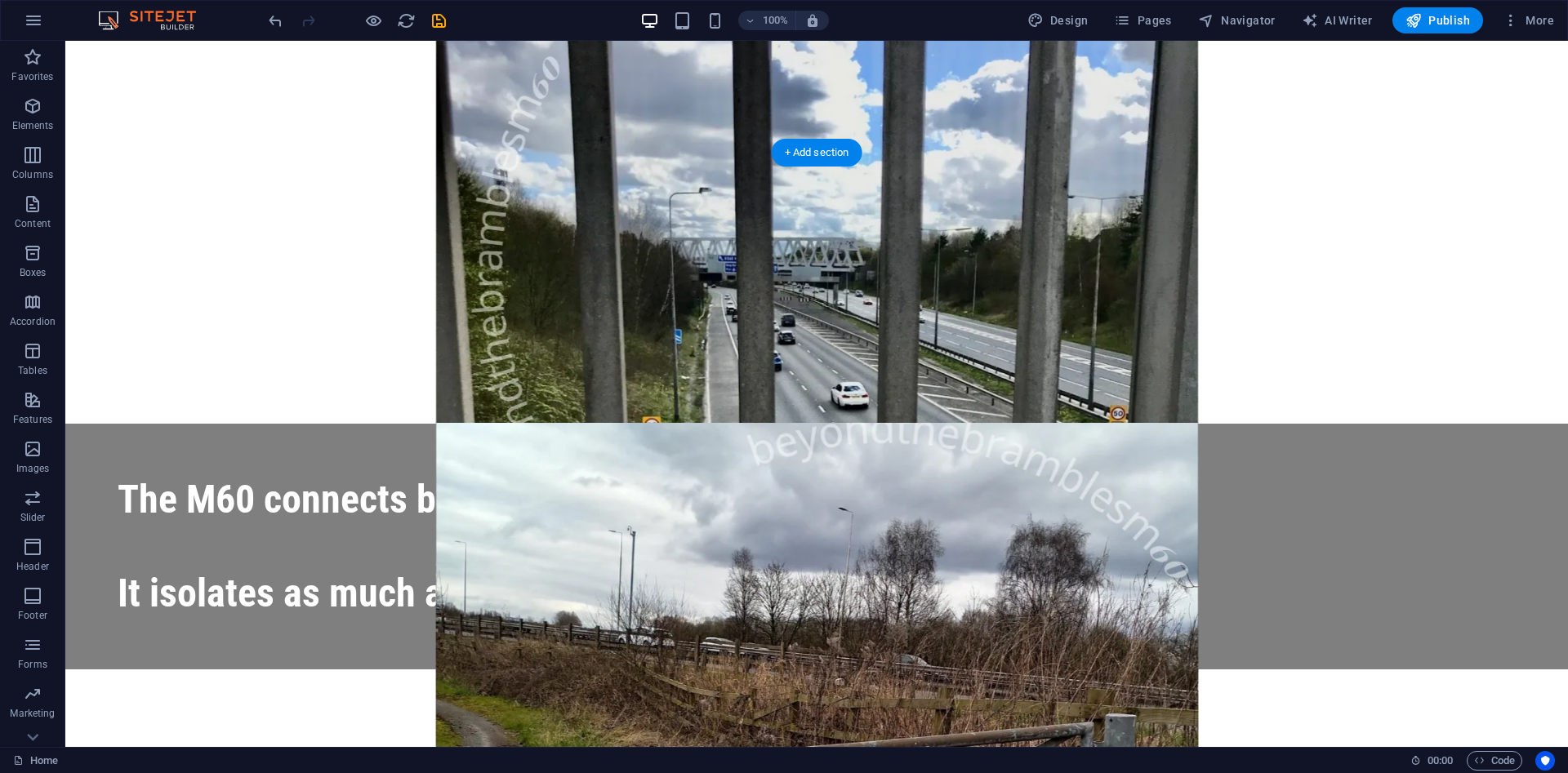
scroll to position [4330, 0]
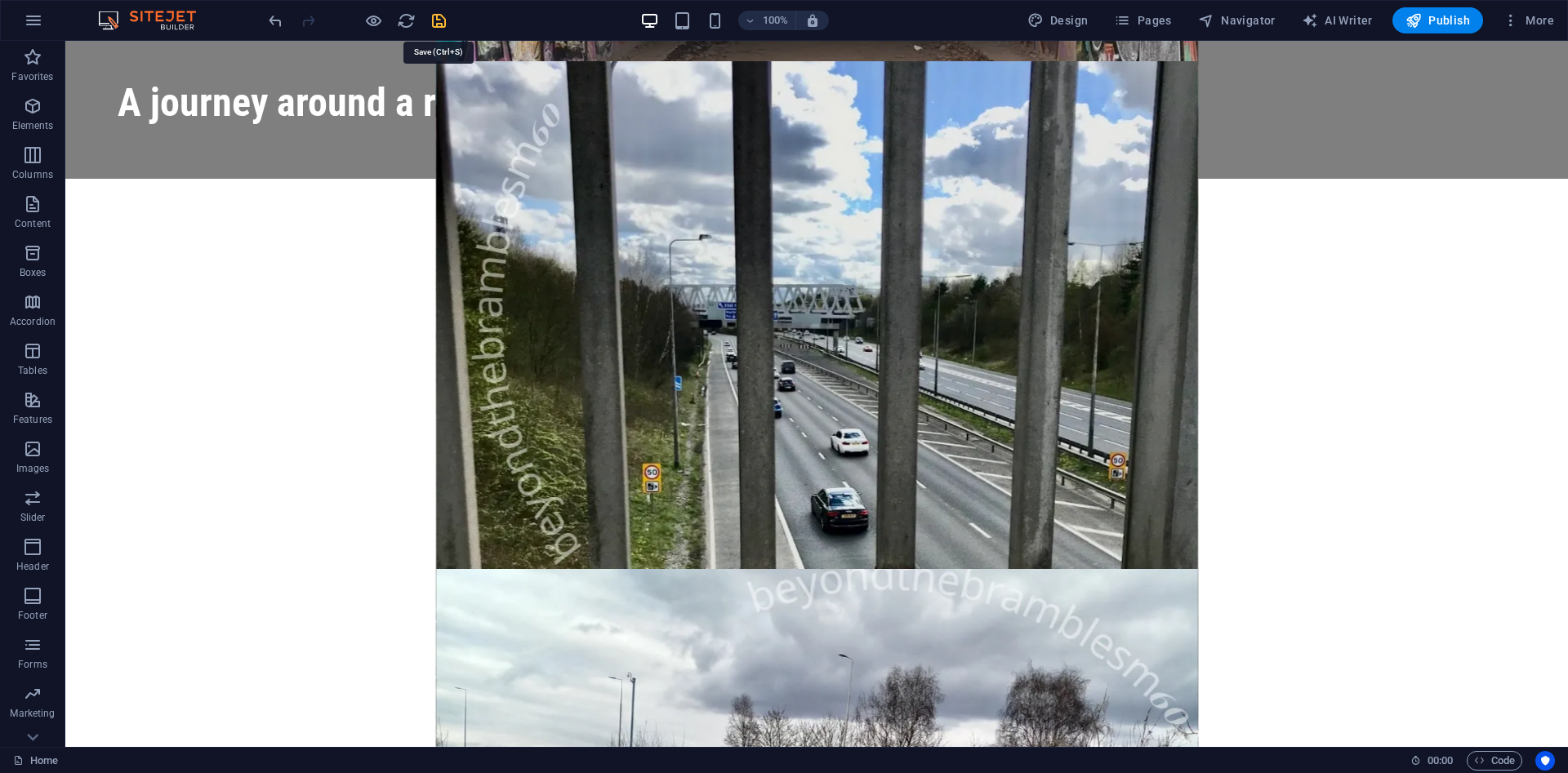
click at [447, 29] on icon "save" at bounding box center [439, 21] width 19 height 19
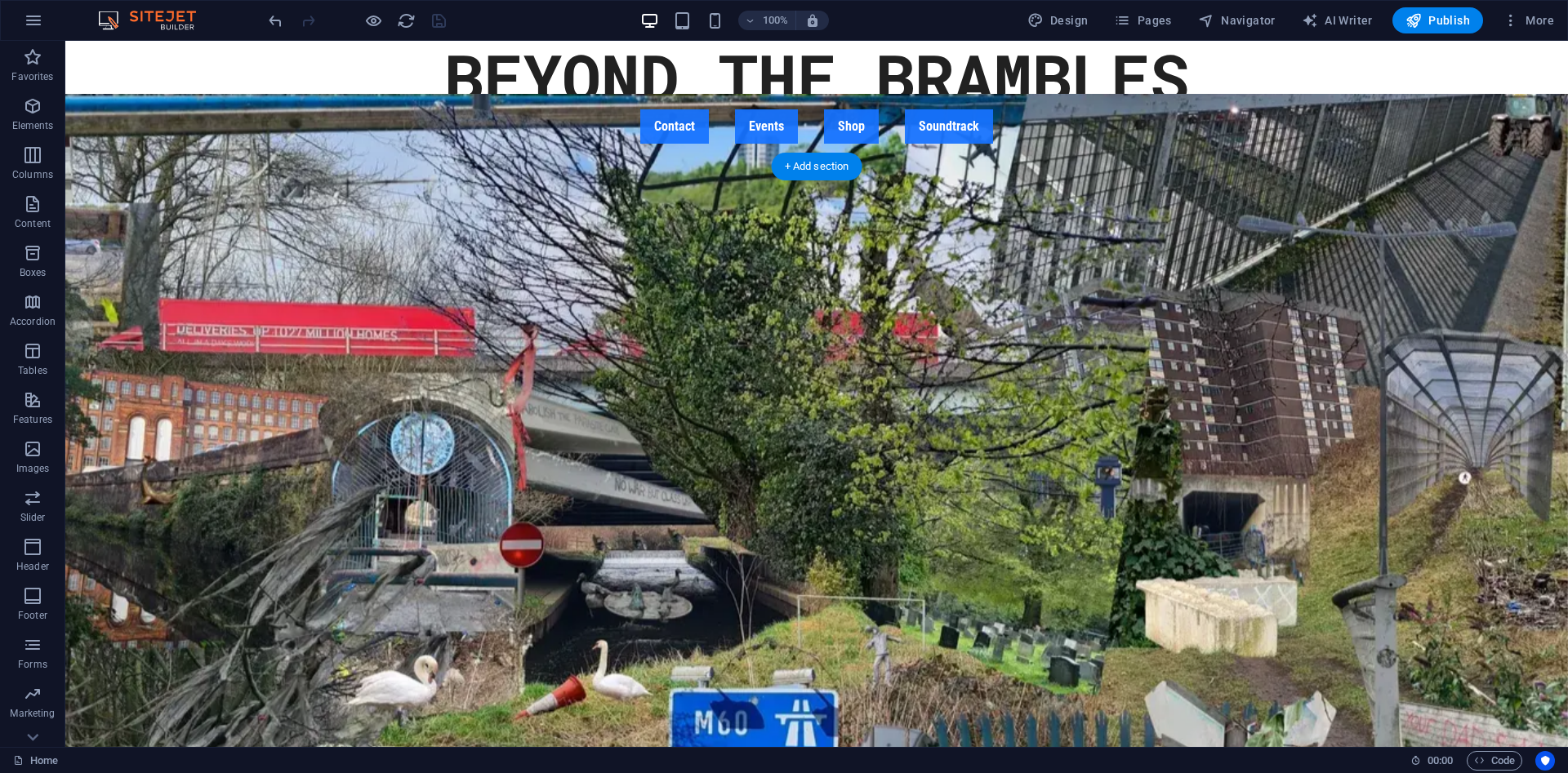
scroll to position [0, 0]
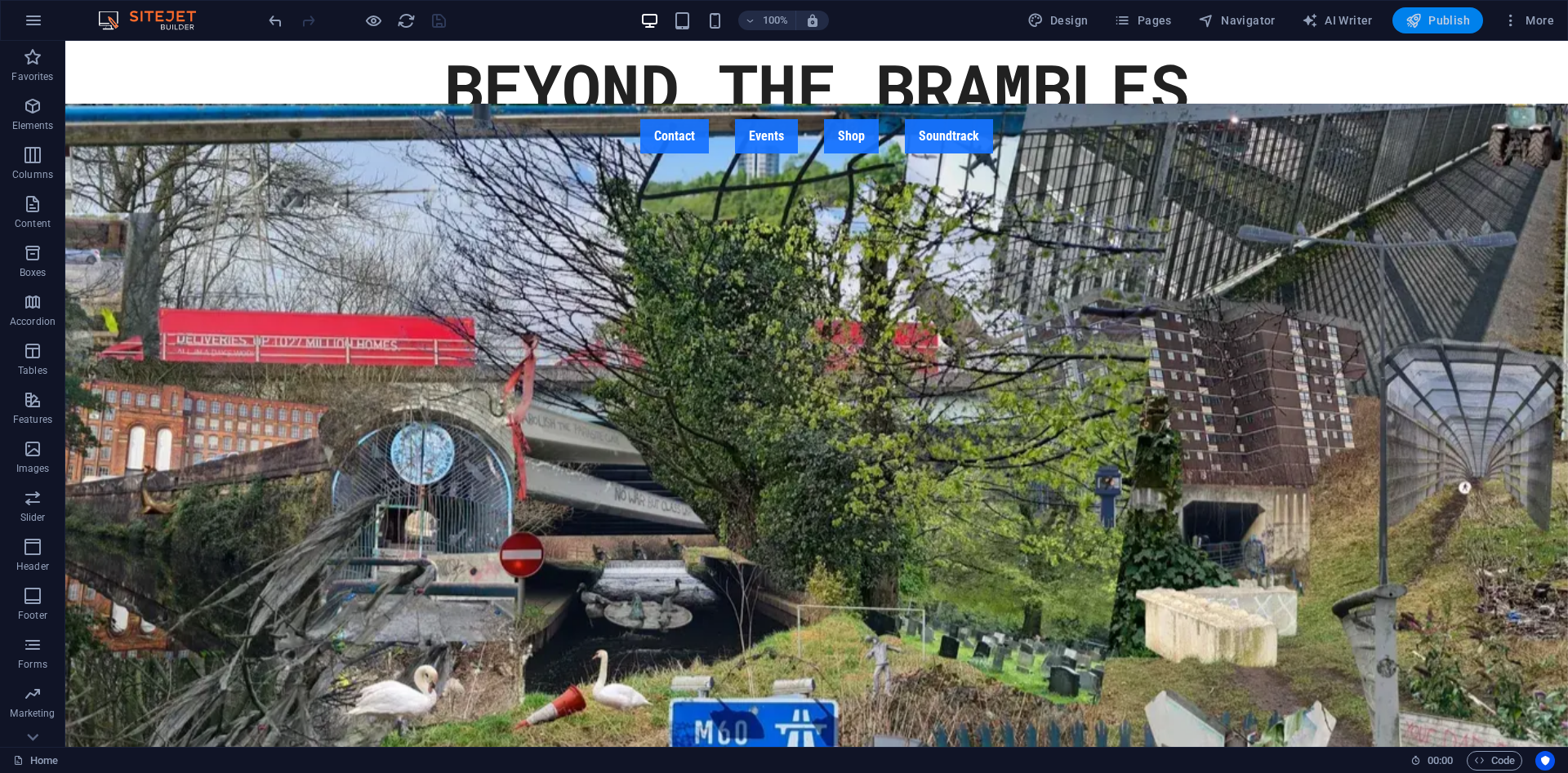
click at [1432, 17] on span "Publish" at bounding box center [1437, 20] width 64 height 16
